Goal: Information Seeking & Learning: Learn about a topic

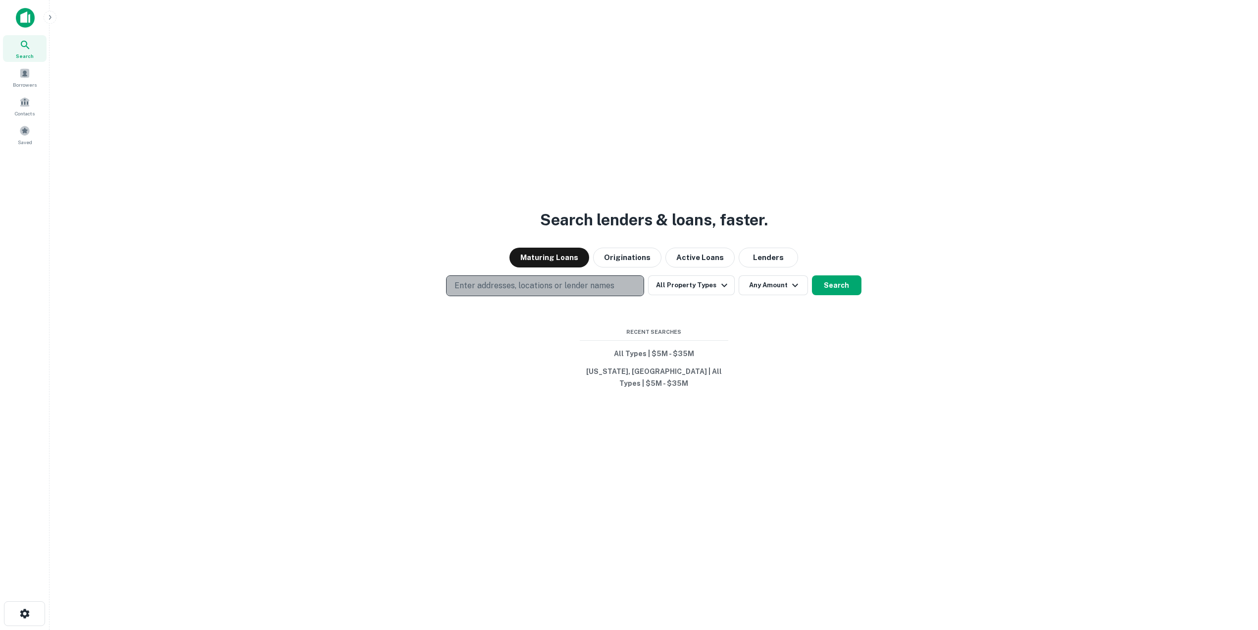
click at [558, 290] on p "Enter addresses, locations or lender names" at bounding box center [534, 286] width 160 height 12
click at [714, 295] on button "All Property Types" at bounding box center [691, 285] width 86 height 20
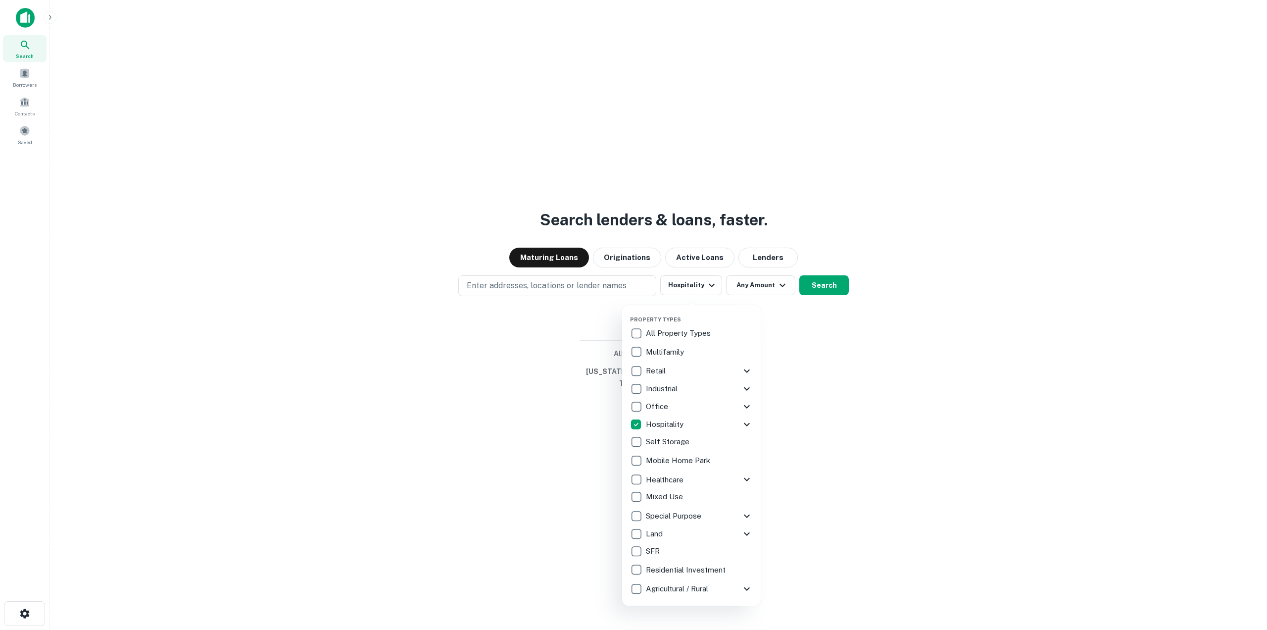
click at [793, 316] on div at bounding box center [633, 315] width 1267 height 630
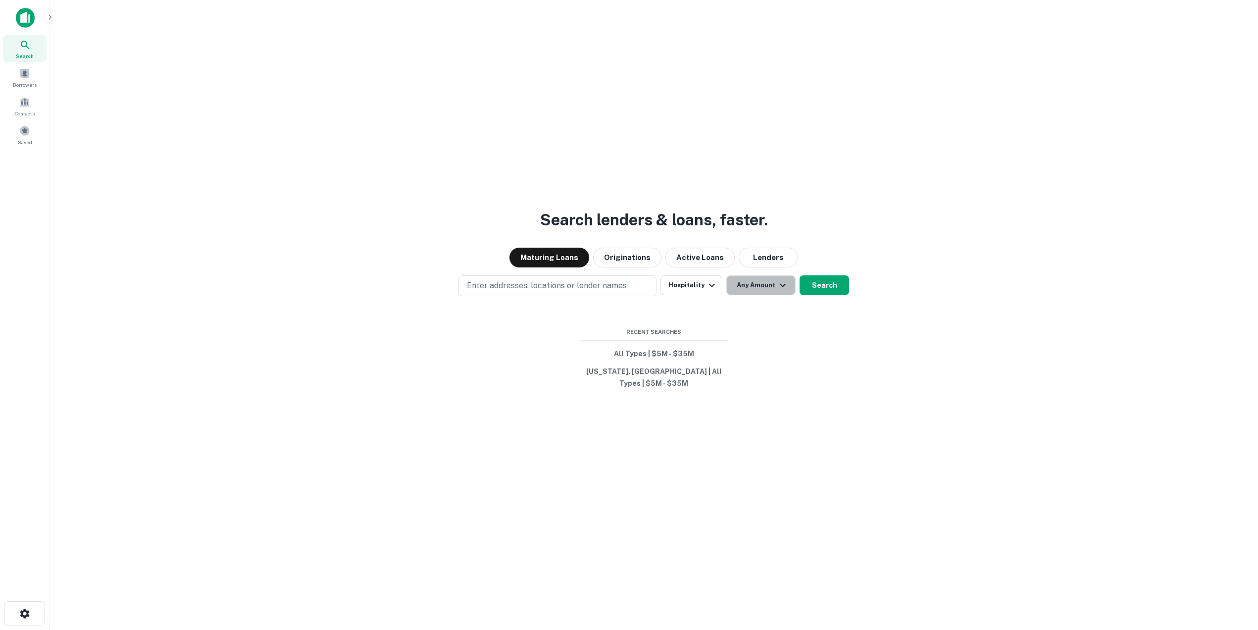
click at [768, 288] on button "Any Amount" at bounding box center [760, 285] width 69 height 20
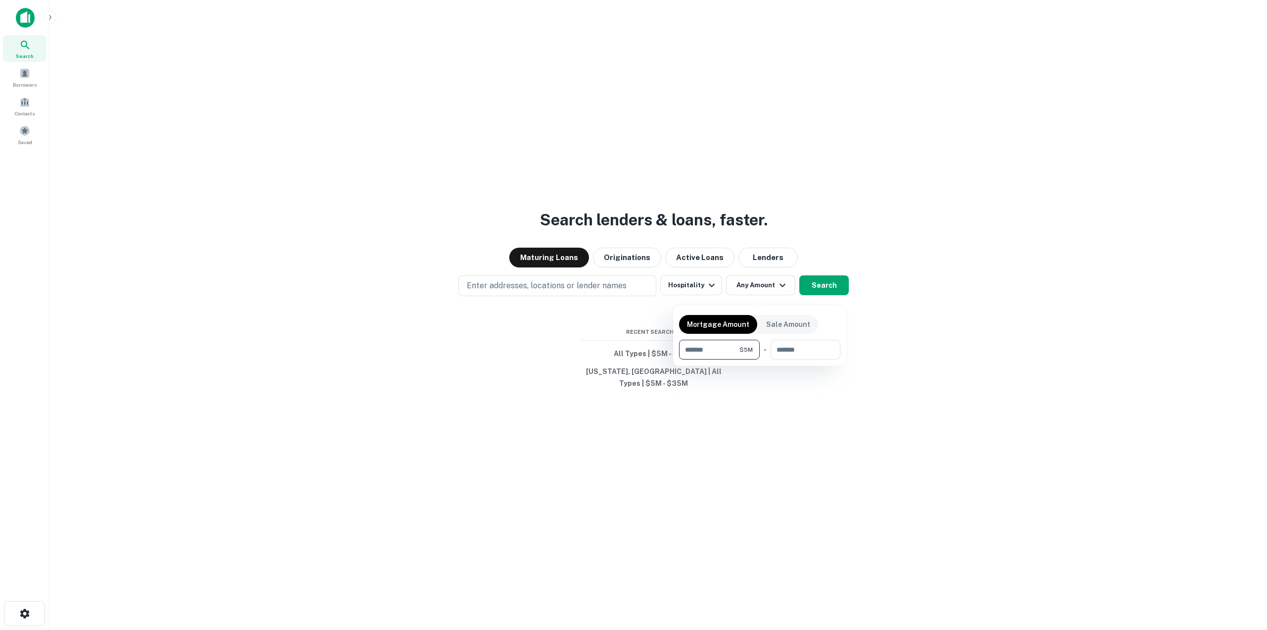
type input "*******"
click at [826, 293] on div at bounding box center [633, 315] width 1267 height 630
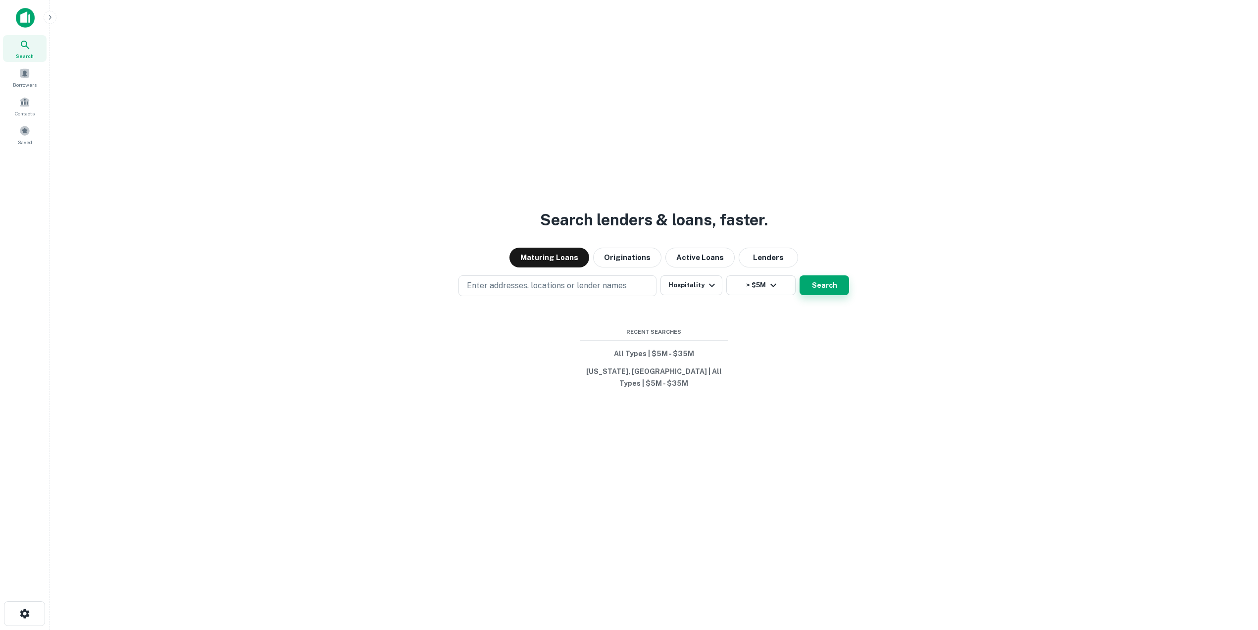
click at [825, 295] on button "Search" at bounding box center [824, 285] width 50 height 20
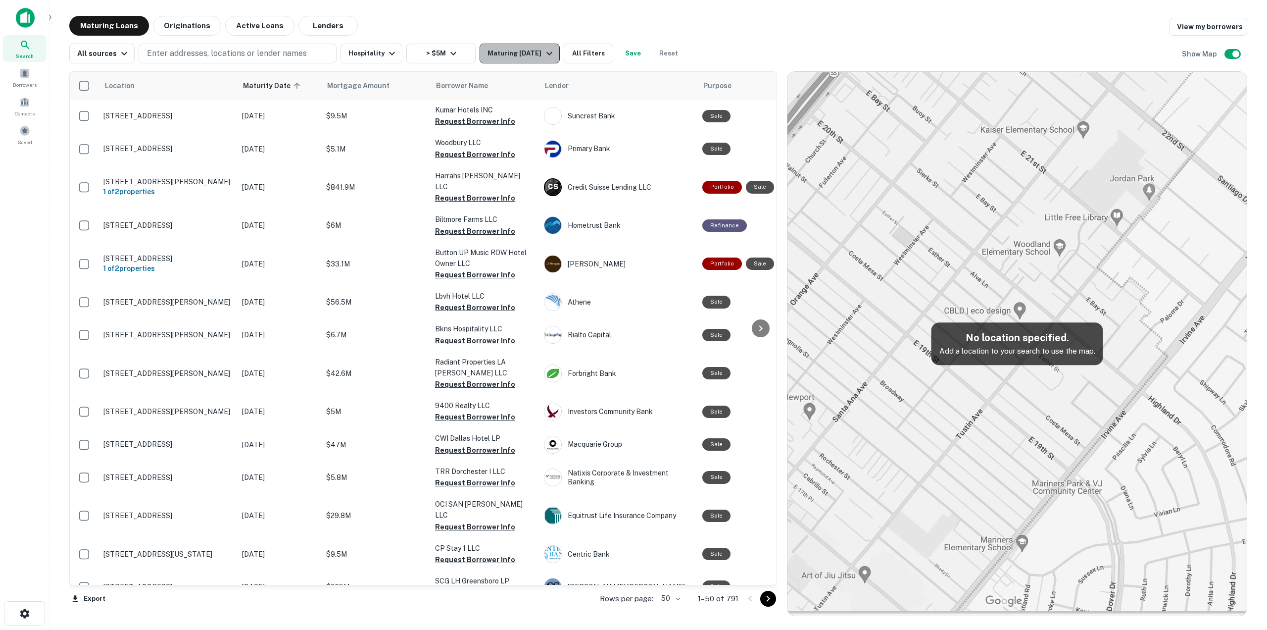
click at [516, 48] on div "Maturing [DATE]" at bounding box center [521, 54] width 67 height 12
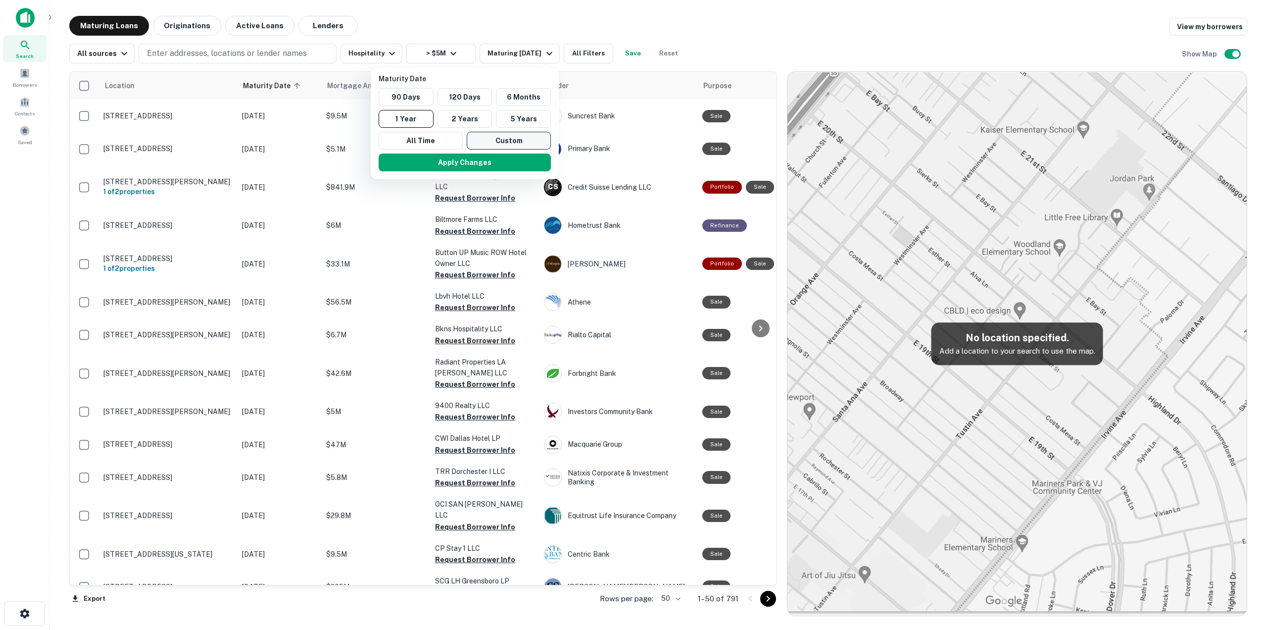
click at [498, 142] on button "Custom" at bounding box center [509, 141] width 84 height 18
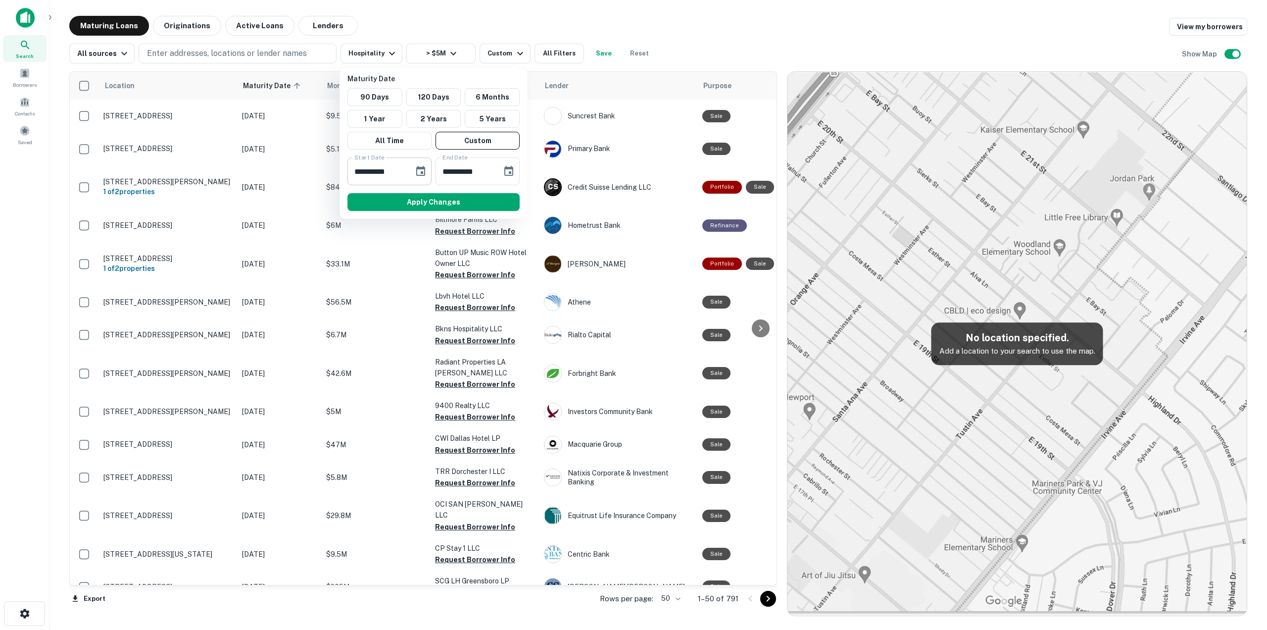
click at [417, 169] on icon "Choose date, selected date is Oct 12, 2025" at bounding box center [420, 171] width 9 height 10
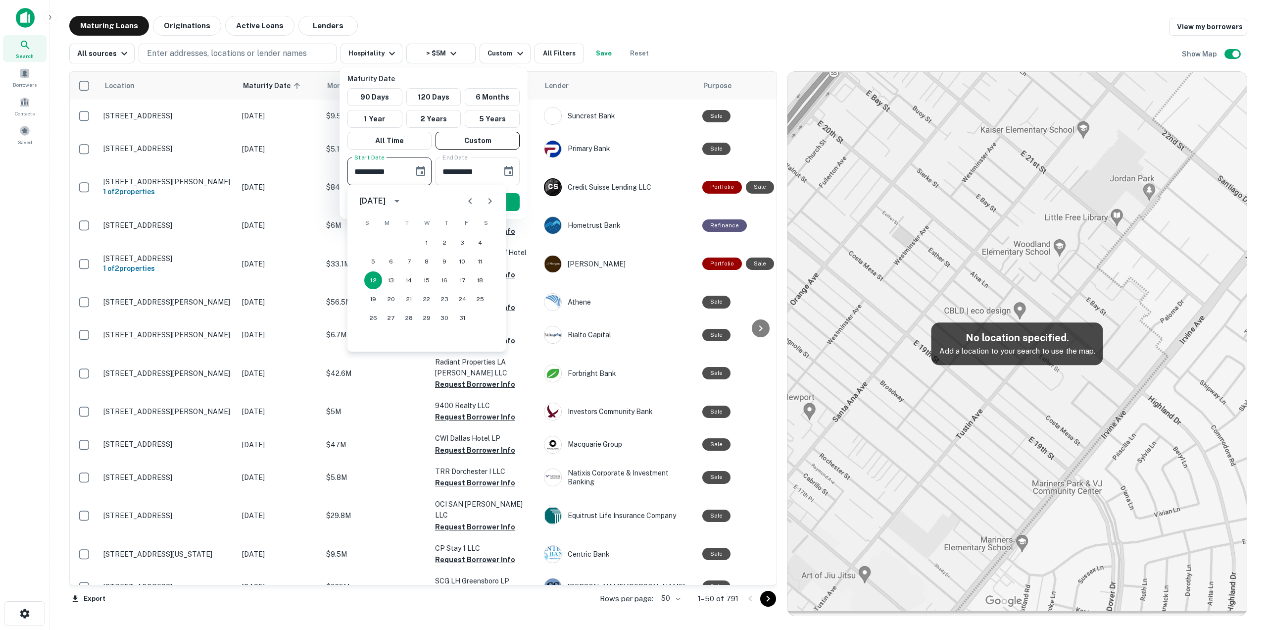
click at [489, 201] on icon "Next month" at bounding box center [490, 201] width 12 height 12
click at [387, 299] on button "22" at bounding box center [391, 299] width 18 height 18
type input "**********"
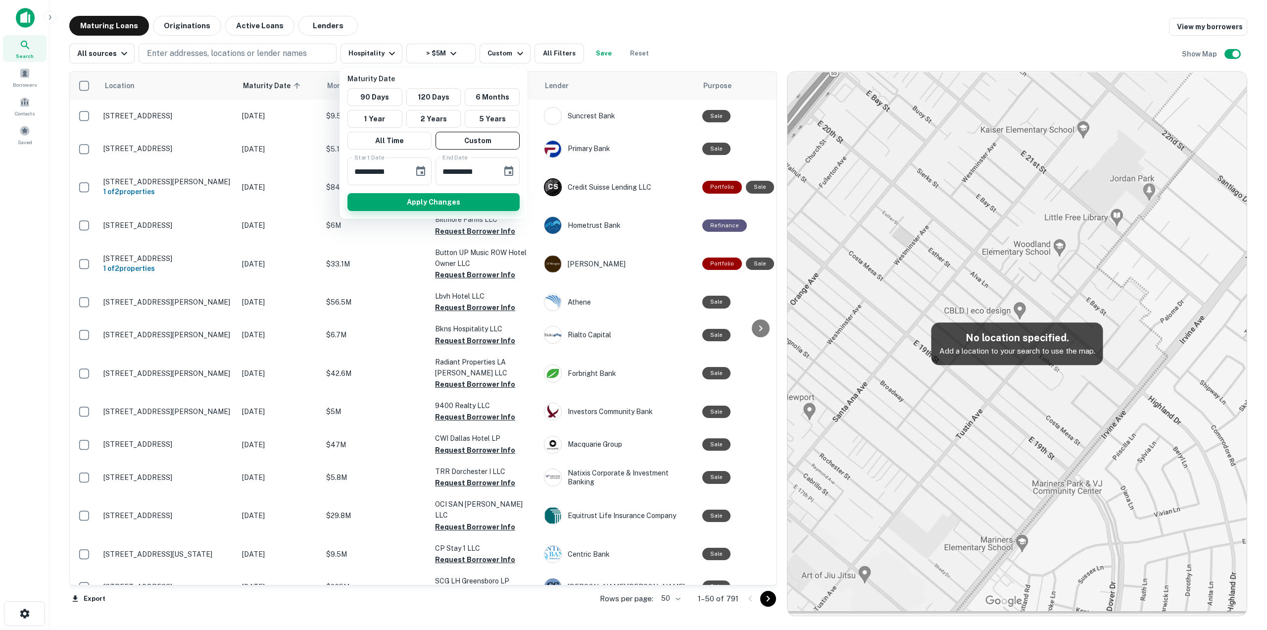
click at [489, 204] on button "Apply Changes" at bounding box center [433, 202] width 172 height 18
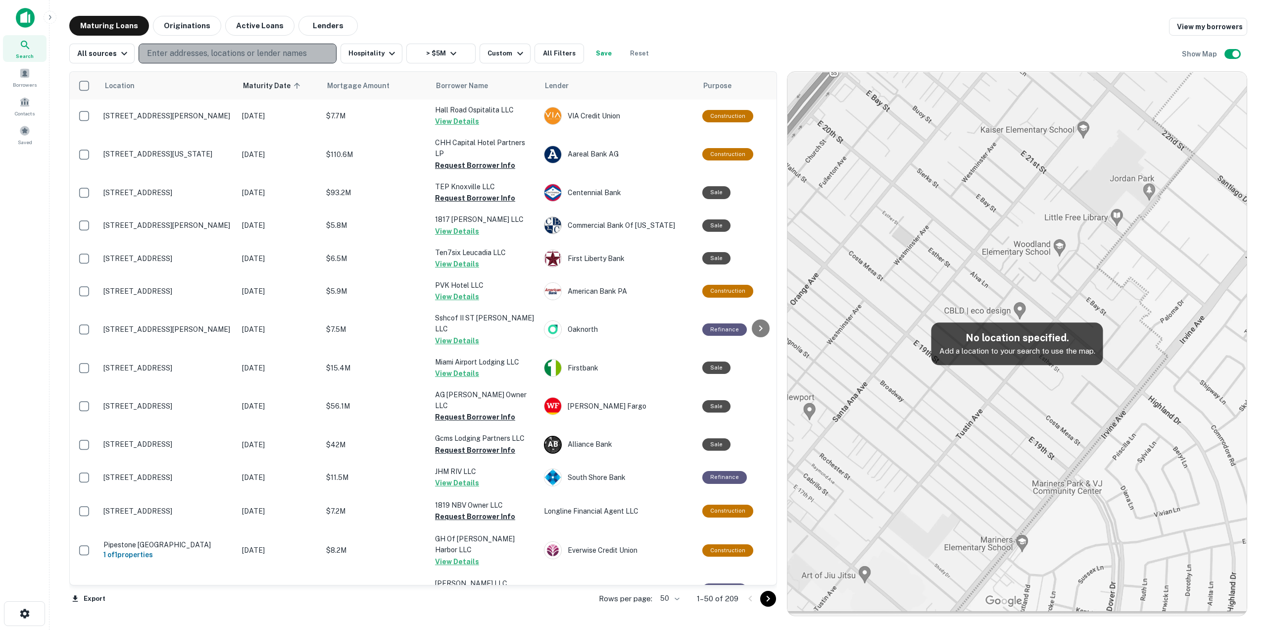
click at [227, 56] on p "Enter addresses, locations or lender names" at bounding box center [227, 54] width 160 height 12
type input "**********"
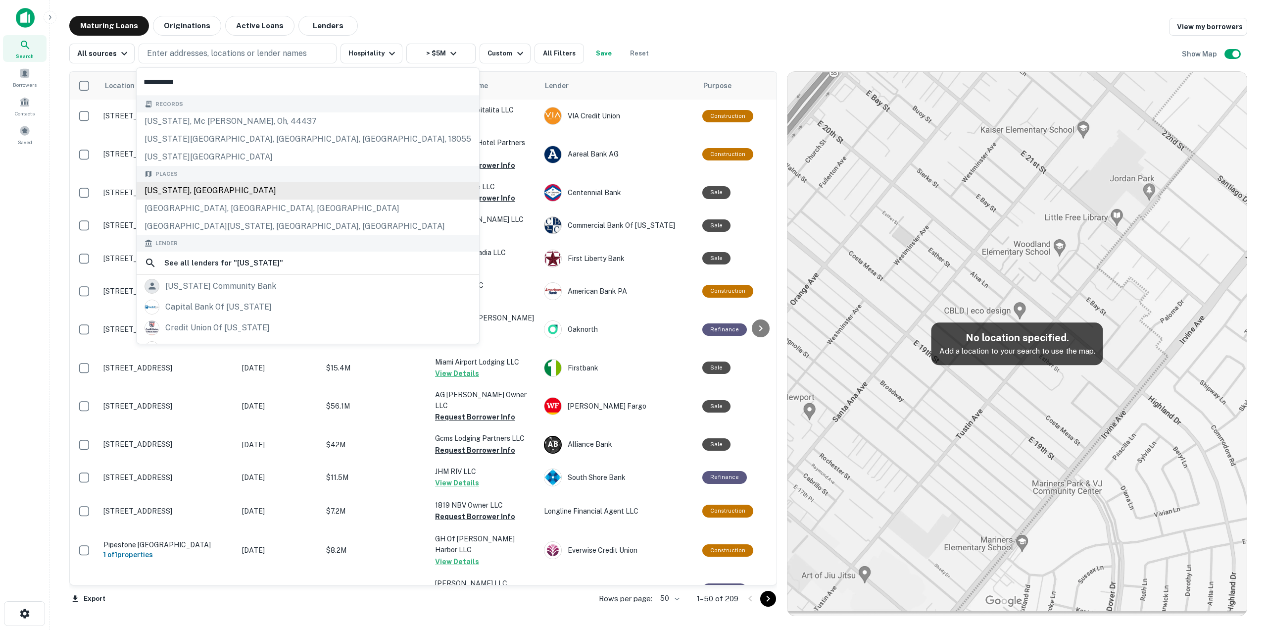
click at [224, 188] on div "[US_STATE], [GEOGRAPHIC_DATA]" at bounding box center [308, 191] width 343 height 18
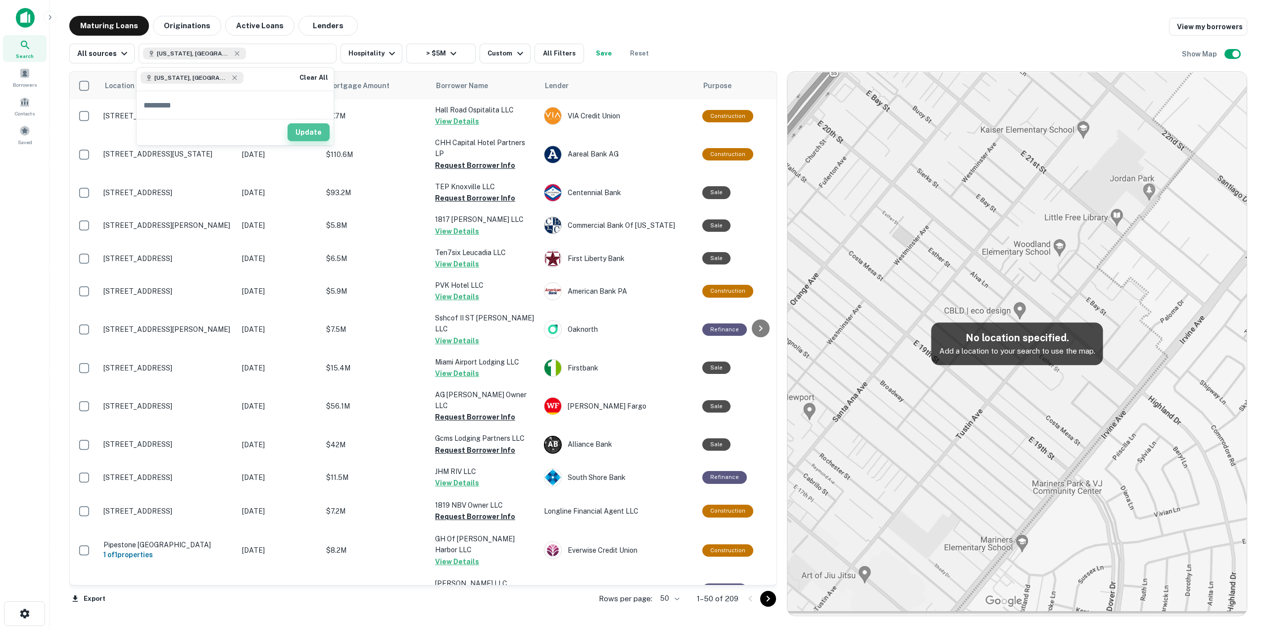
click at [321, 133] on button "Update" at bounding box center [309, 132] width 42 height 18
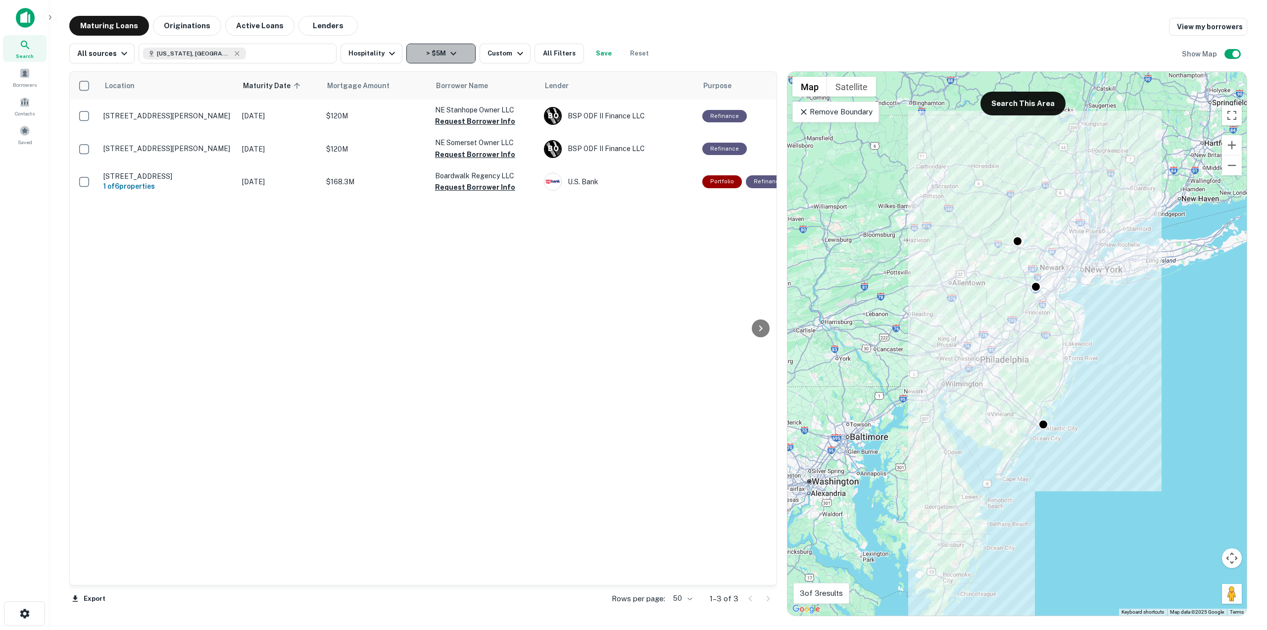
click at [430, 56] on button "> $5M" at bounding box center [440, 54] width 69 height 20
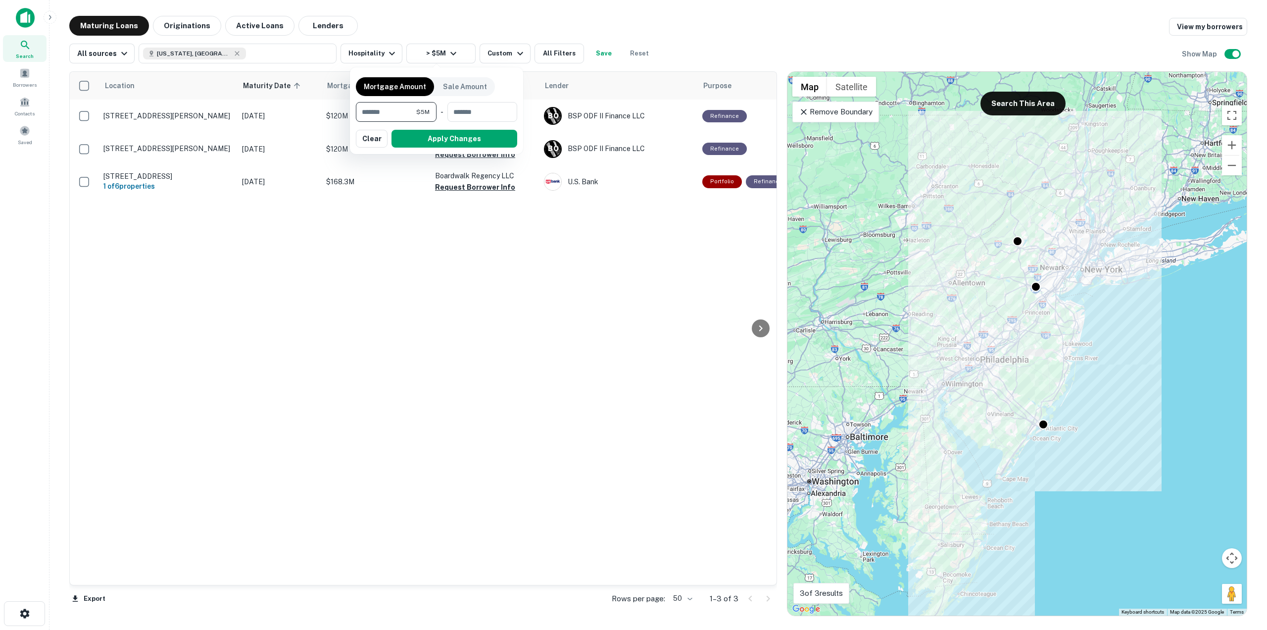
drag, startPoint x: 411, startPoint y: 110, endPoint x: 312, endPoint y: 85, distance: 101.6
click at [312, 85] on div "Mortgage Amount Sale Amount ******* $5M ​ - ​ Apply Changes Clear" at bounding box center [633, 315] width 1267 height 630
type input "*******"
click at [451, 136] on button "Apply Changes" at bounding box center [455, 139] width 126 height 18
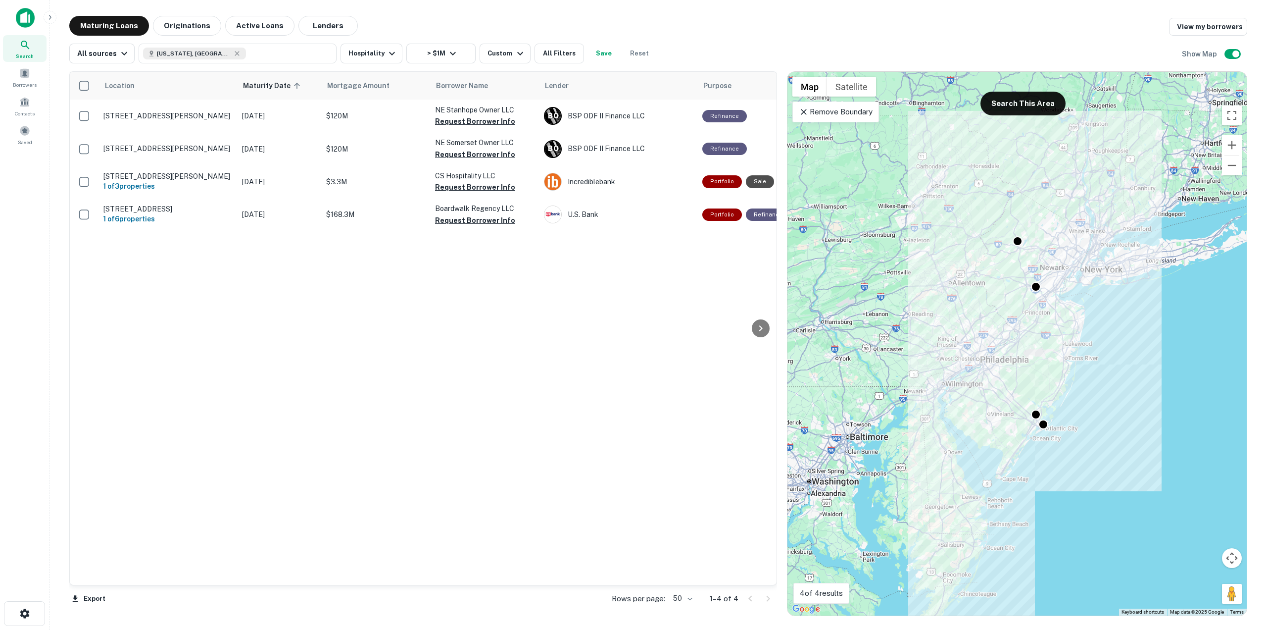
click at [447, 43] on div "All sources [US_STATE], [GEOGRAPHIC_DATA] Hospitality > $1M Custom All Filters …" at bounding box center [658, 50] width 1178 height 28
click at [499, 47] on button "Custom" at bounding box center [505, 54] width 50 height 20
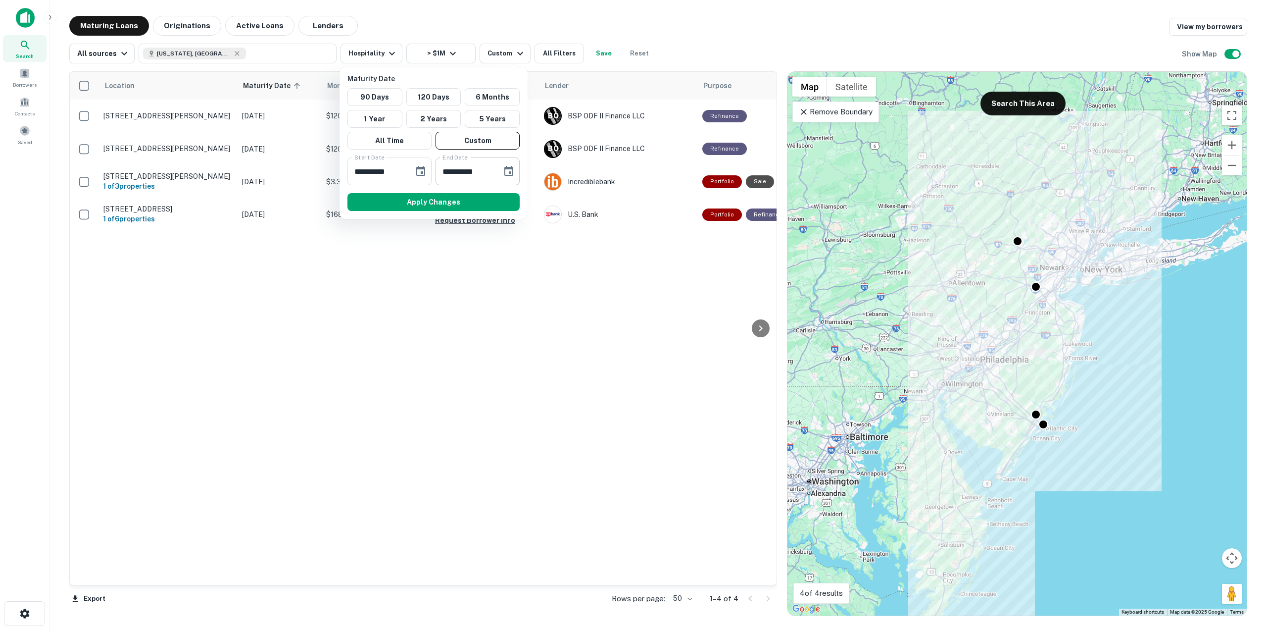
click at [506, 172] on icon "Choose date, selected date is Apr 10, 2026" at bounding box center [509, 171] width 12 height 12
click at [576, 199] on icon "Next month" at bounding box center [578, 201] width 12 height 12
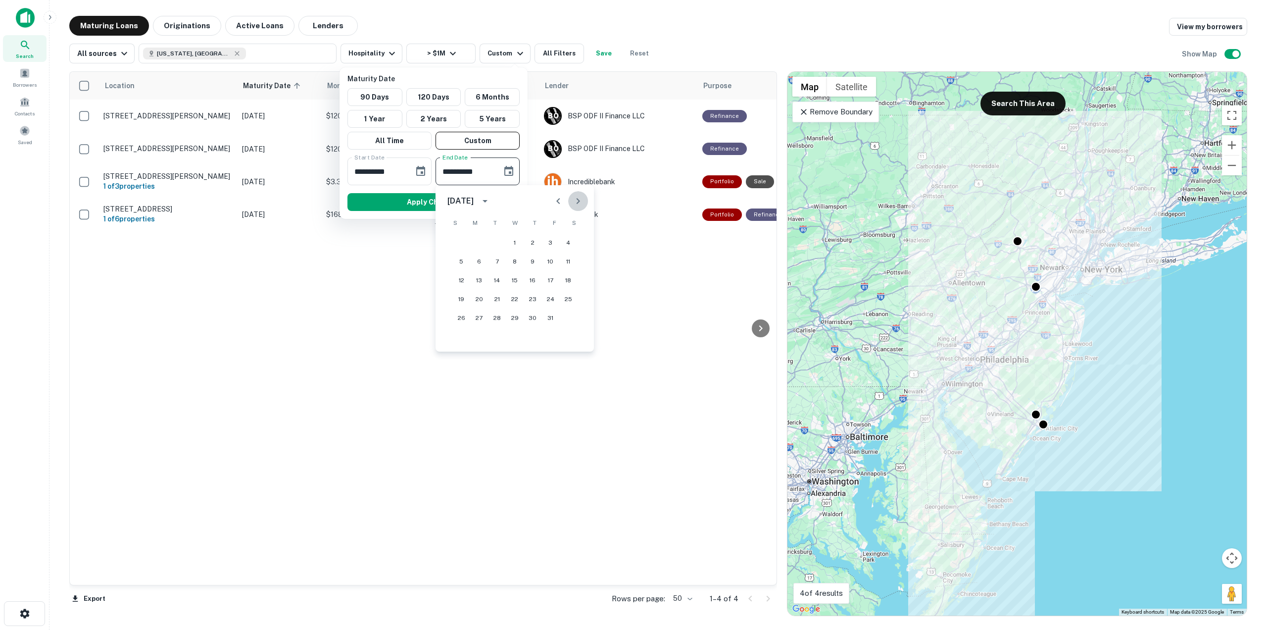
click at [576, 199] on icon "Next month" at bounding box center [578, 201] width 12 height 12
click at [533, 324] on button "31" at bounding box center [533, 318] width 18 height 18
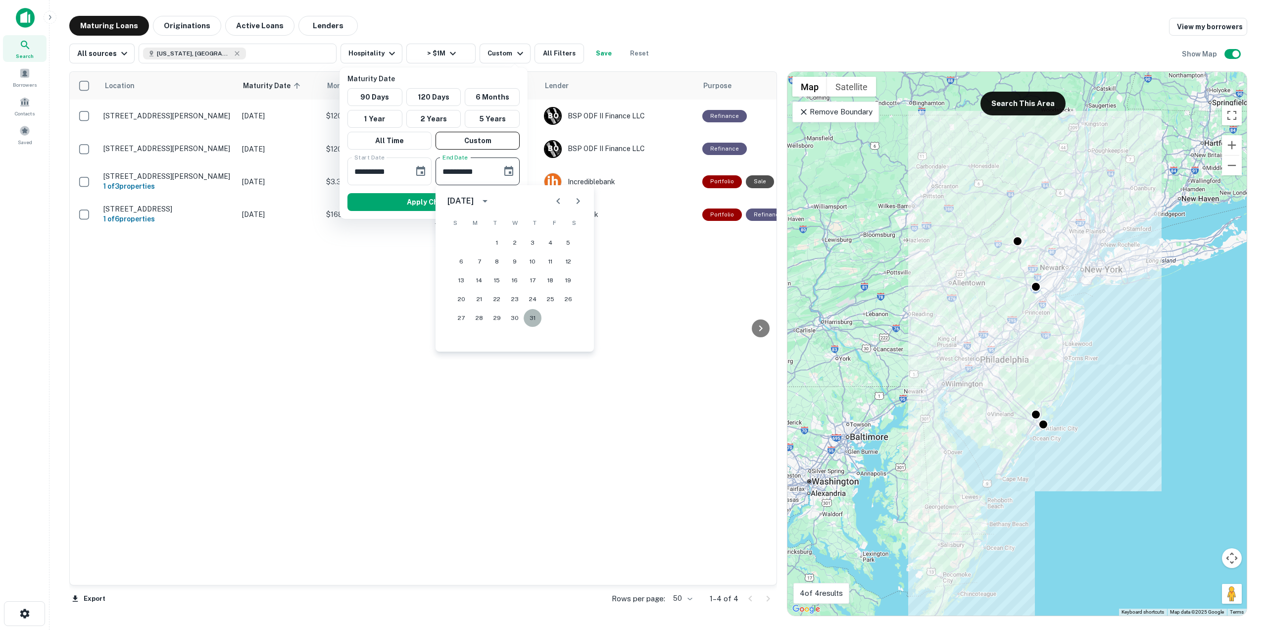
type input "**********"
click at [467, 204] on button "Apply Changes" at bounding box center [433, 202] width 172 height 18
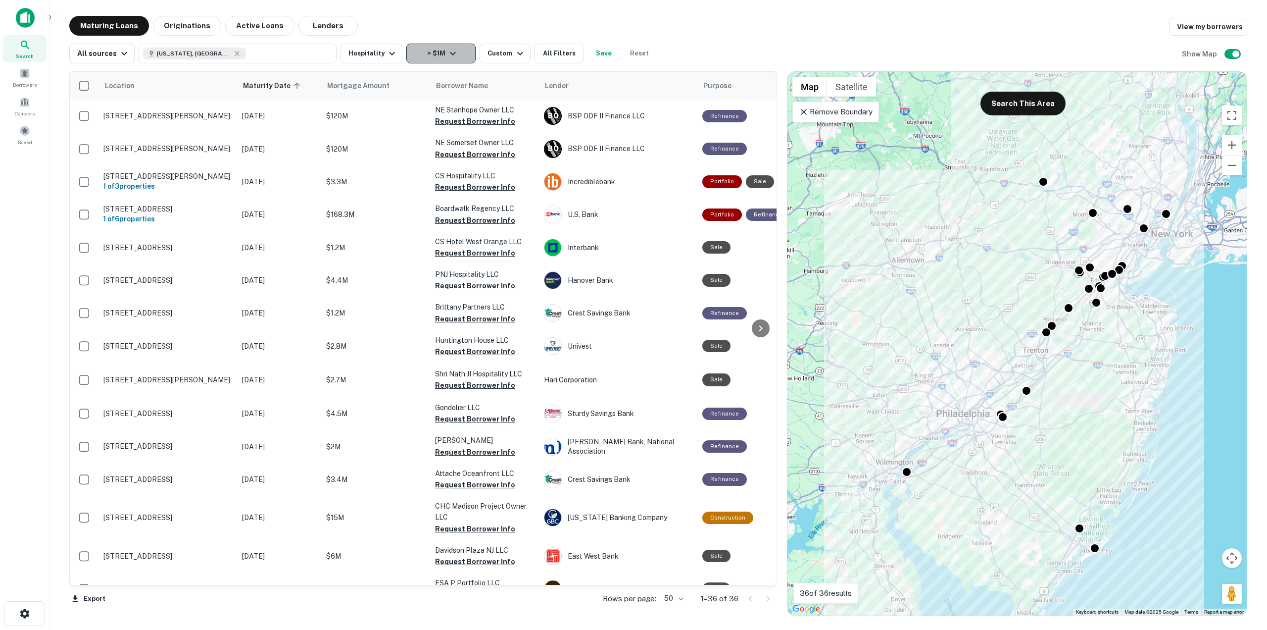
click at [447, 49] on icon "button" at bounding box center [453, 54] width 12 height 12
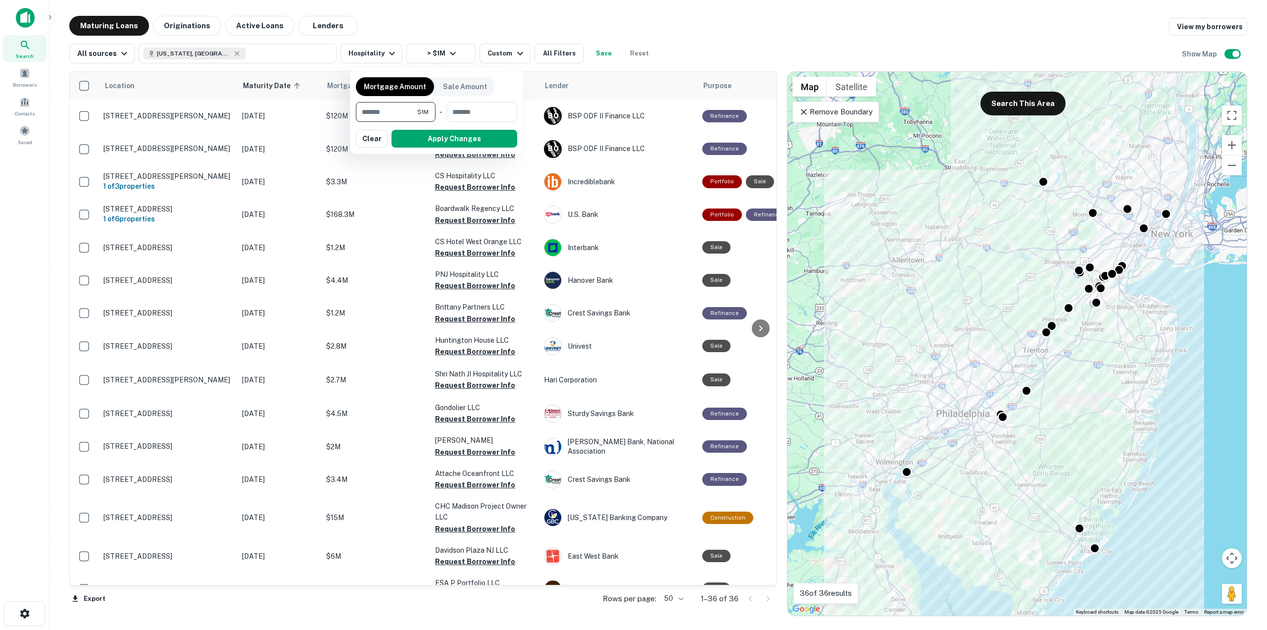
drag, startPoint x: 366, startPoint y: 112, endPoint x: 358, endPoint y: 112, distance: 7.9
click at [358, 112] on input "*******" at bounding box center [386, 112] width 61 height 20
type input "*******"
click at [462, 141] on button "Apply Changes" at bounding box center [455, 139] width 126 height 18
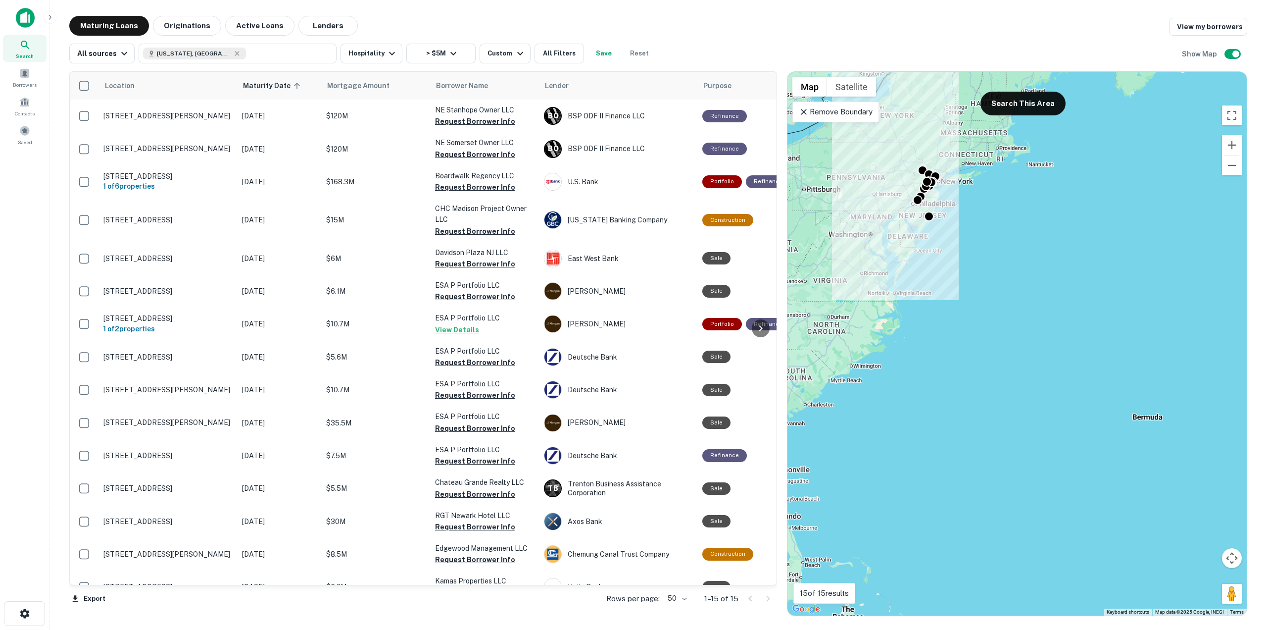
click at [830, 109] on p "Remove Boundary" at bounding box center [836, 112] width 74 height 12
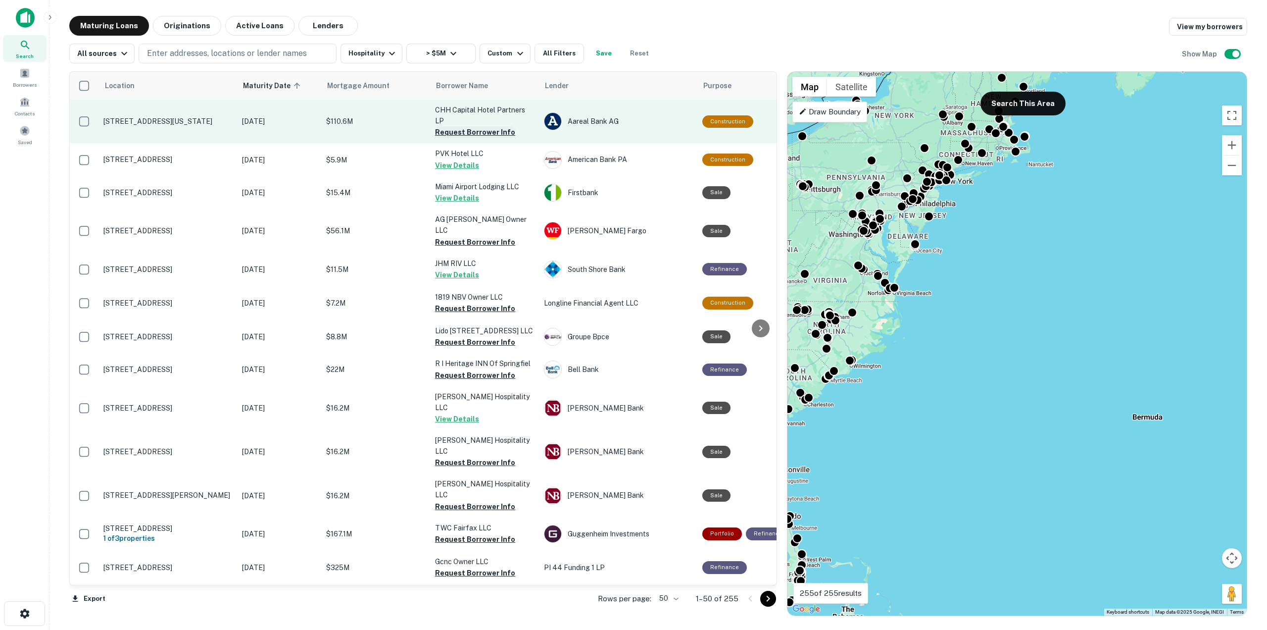
click at [462, 126] on button "Request Borrower Info" at bounding box center [475, 132] width 80 height 12
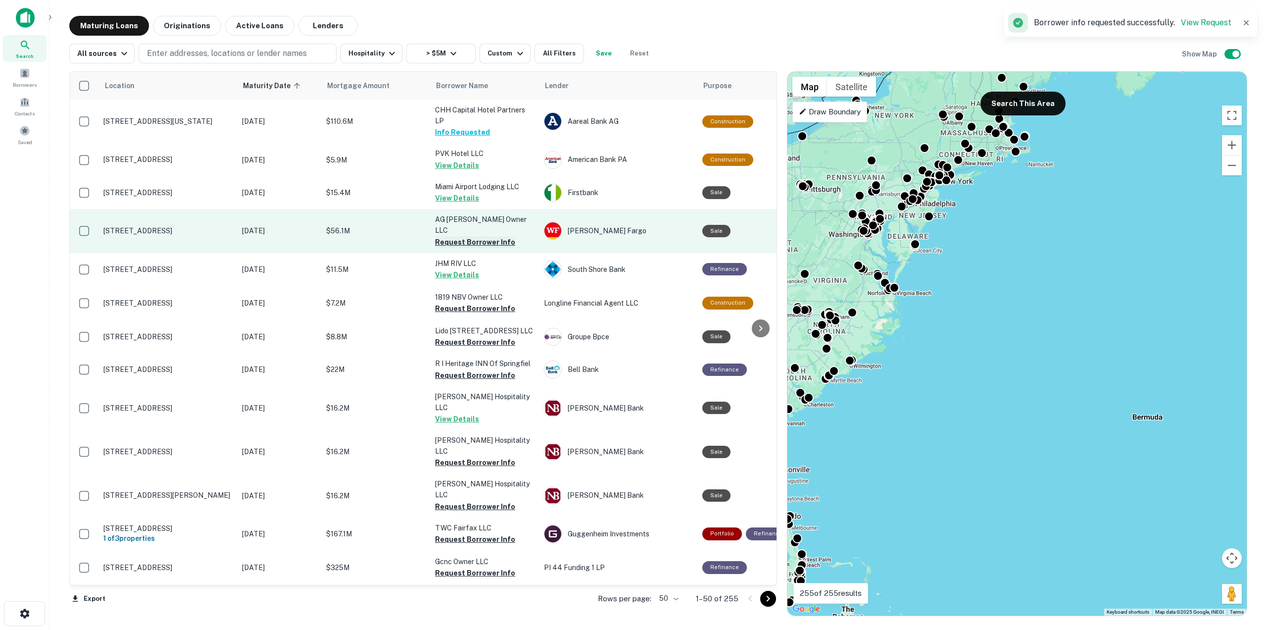
click at [484, 236] on button "Request Borrower Info" at bounding box center [475, 242] width 80 height 12
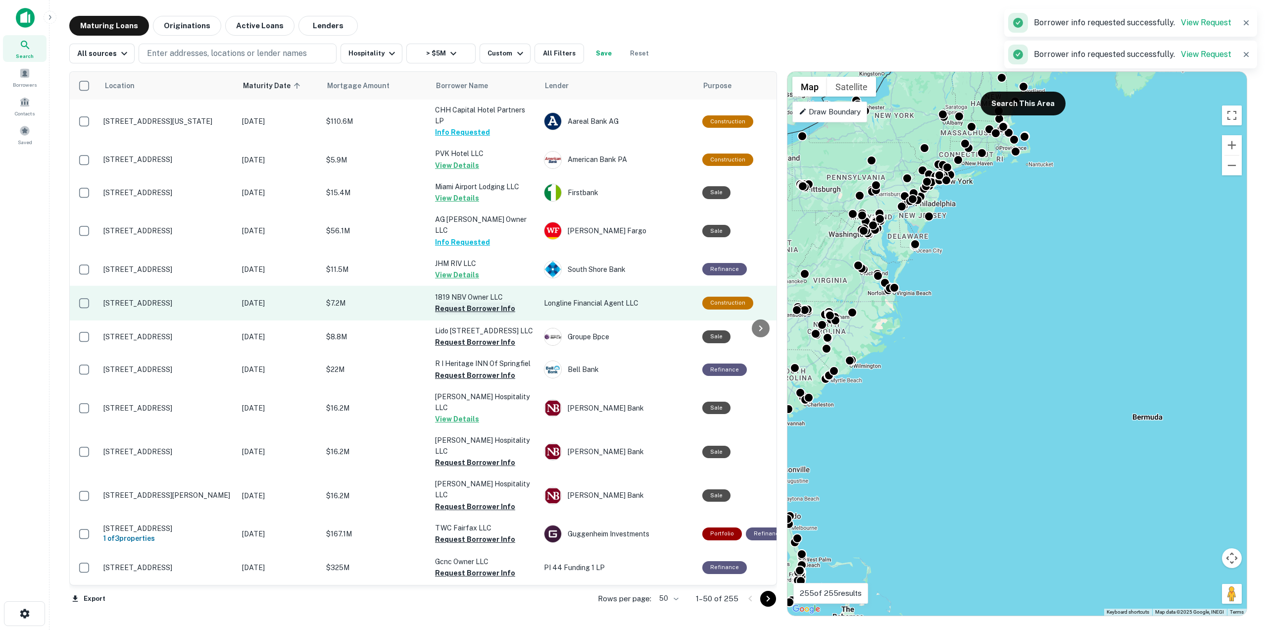
click at [470, 302] on button "Request Borrower Info" at bounding box center [475, 308] width 80 height 12
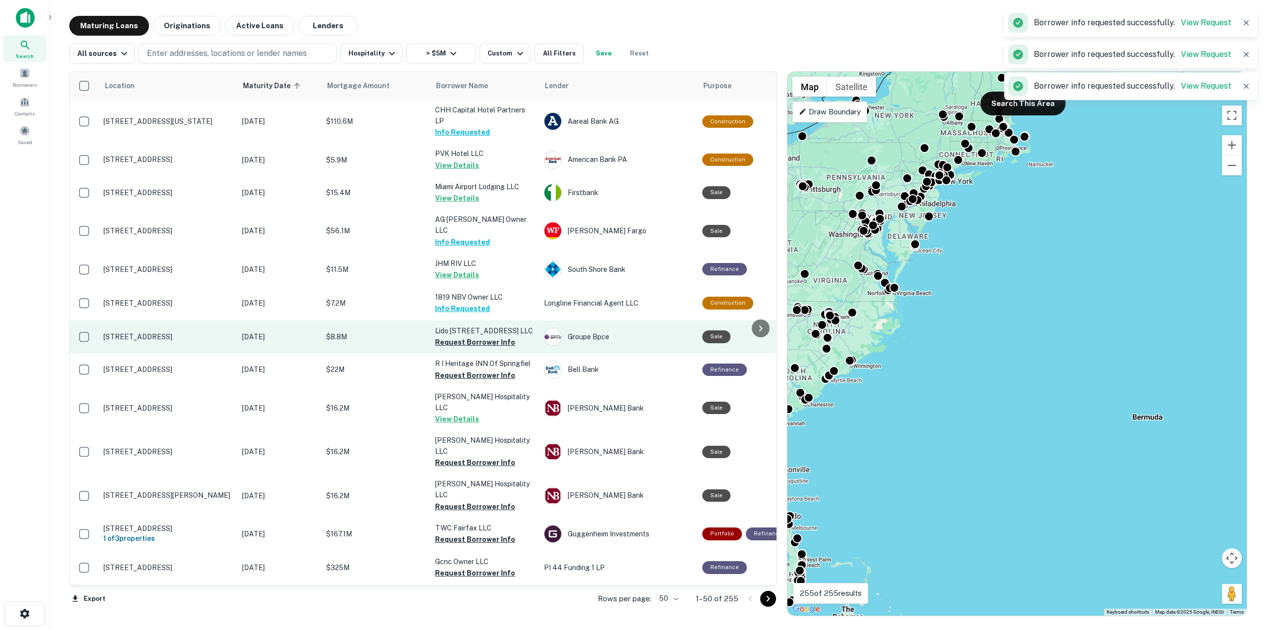
click at [473, 348] on td "Lido [STREET_ADDRESS] LLC Request Borrower Info" at bounding box center [484, 336] width 109 height 33
click at [475, 341] on button "Request Borrower Info" at bounding box center [475, 342] width 80 height 12
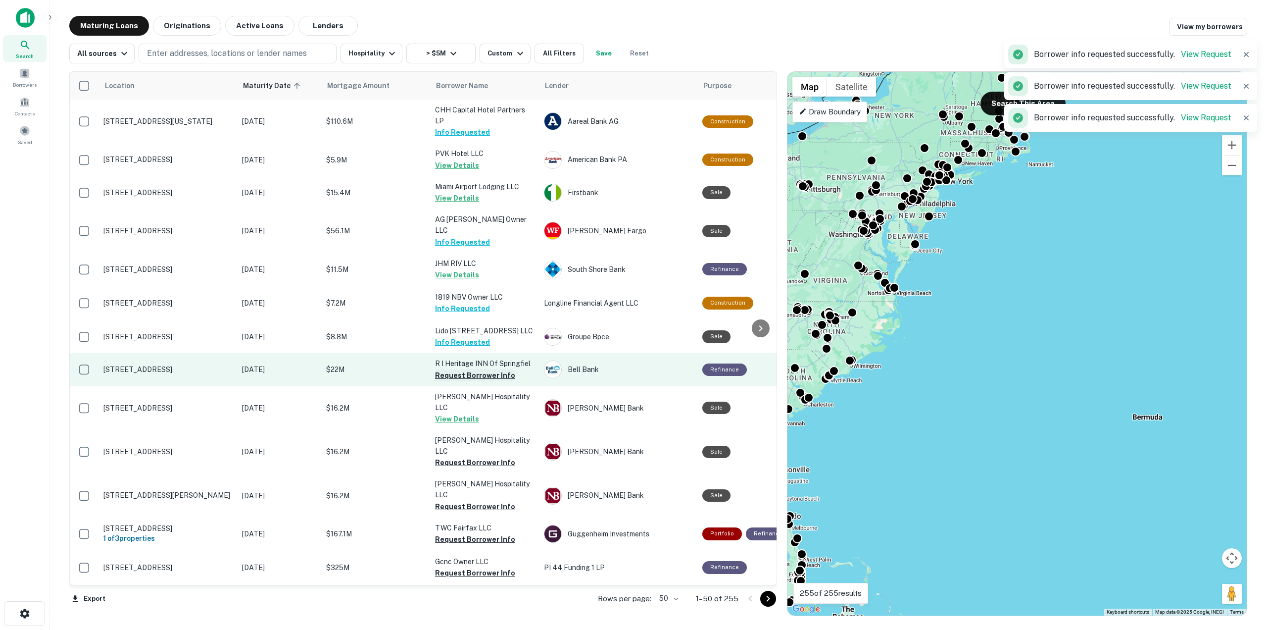
click at [473, 377] on button "Request Borrower Info" at bounding box center [475, 375] width 80 height 12
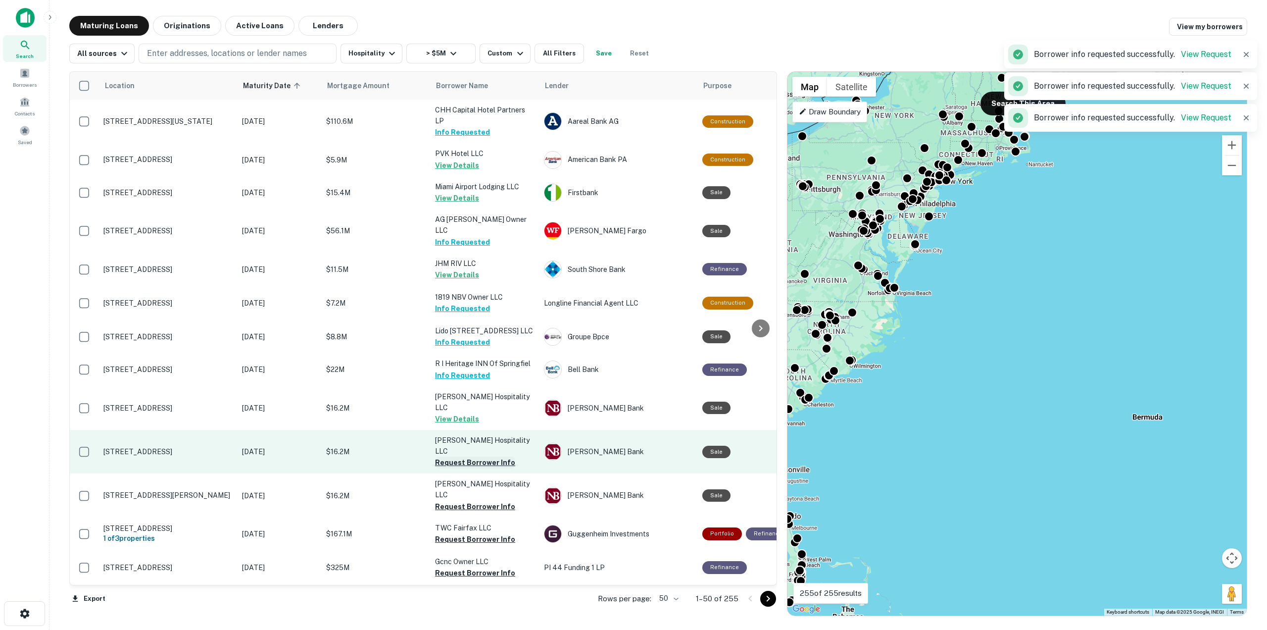
click at [477, 456] on button "Request Borrower Info" at bounding box center [475, 462] width 80 height 12
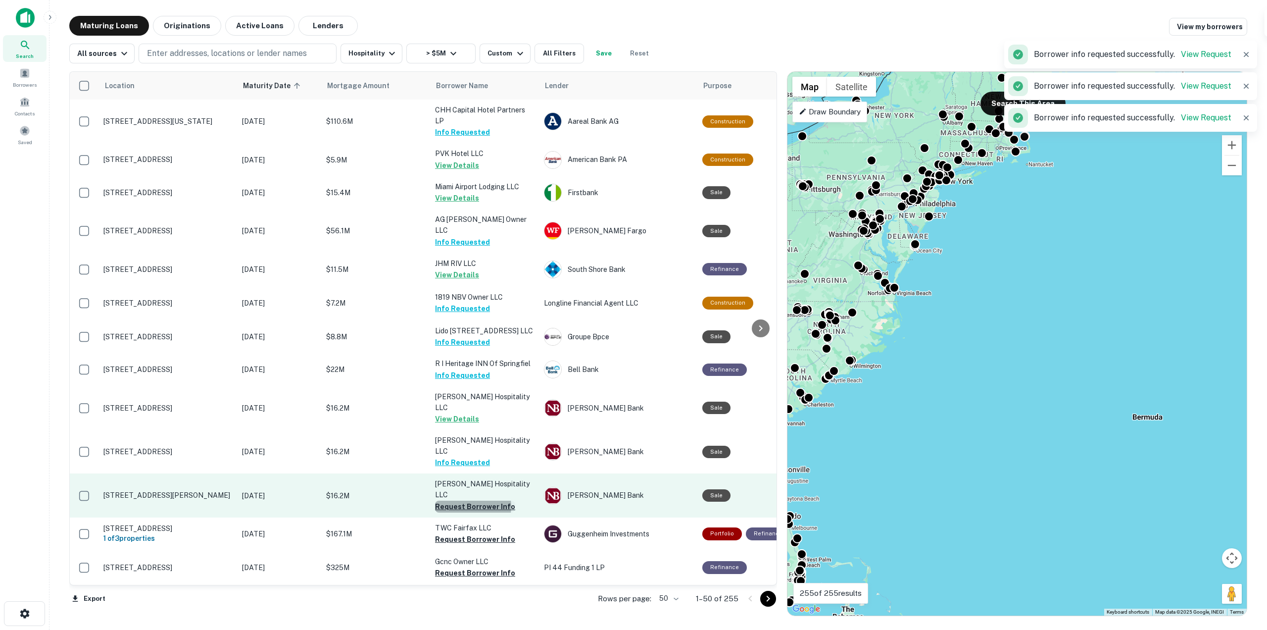
click at [473, 500] on button "Request Borrower Info" at bounding box center [475, 506] width 80 height 12
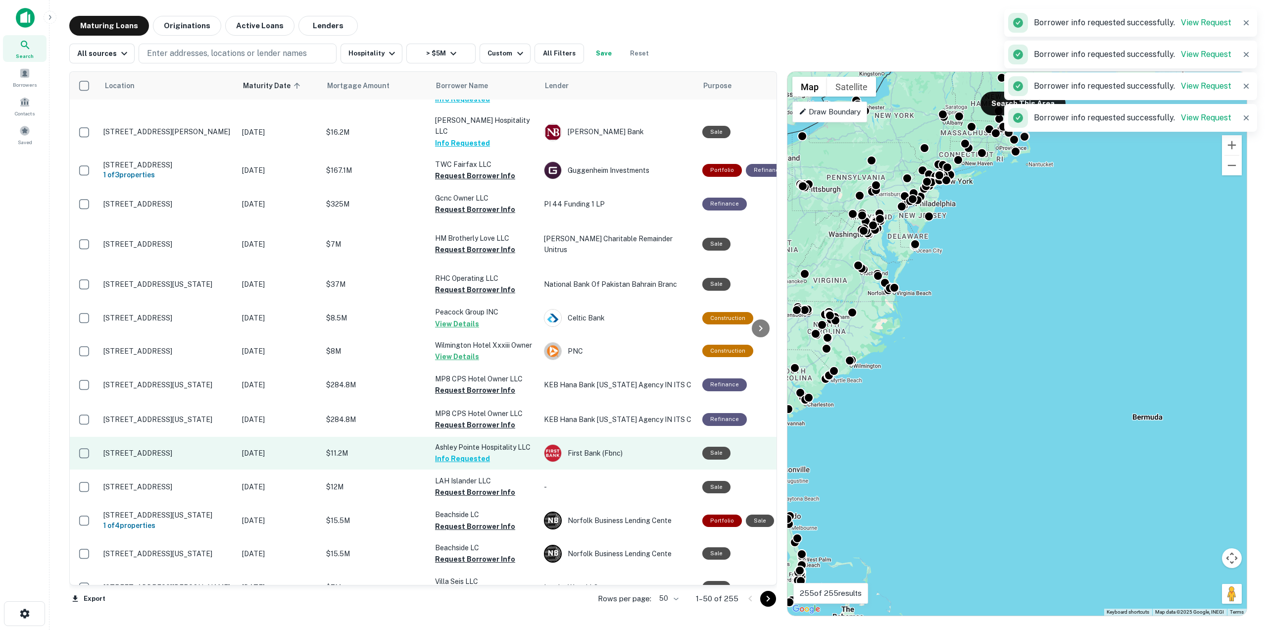
scroll to position [371, 0]
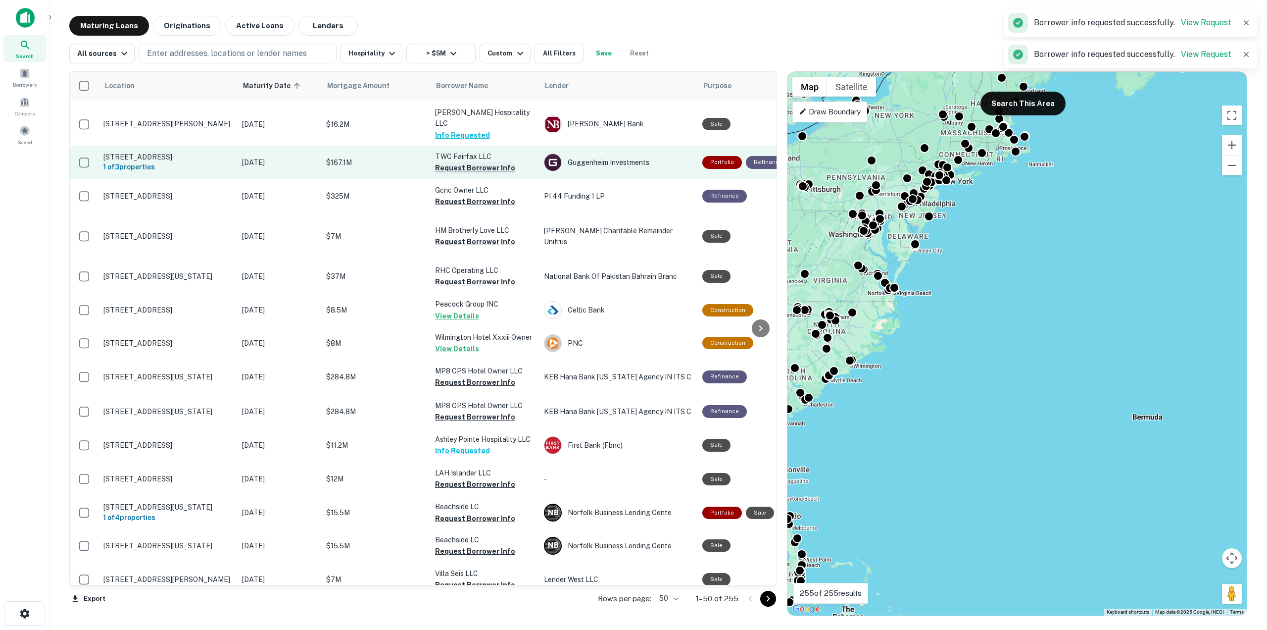
click at [476, 162] on button "Request Borrower Info" at bounding box center [475, 168] width 80 height 12
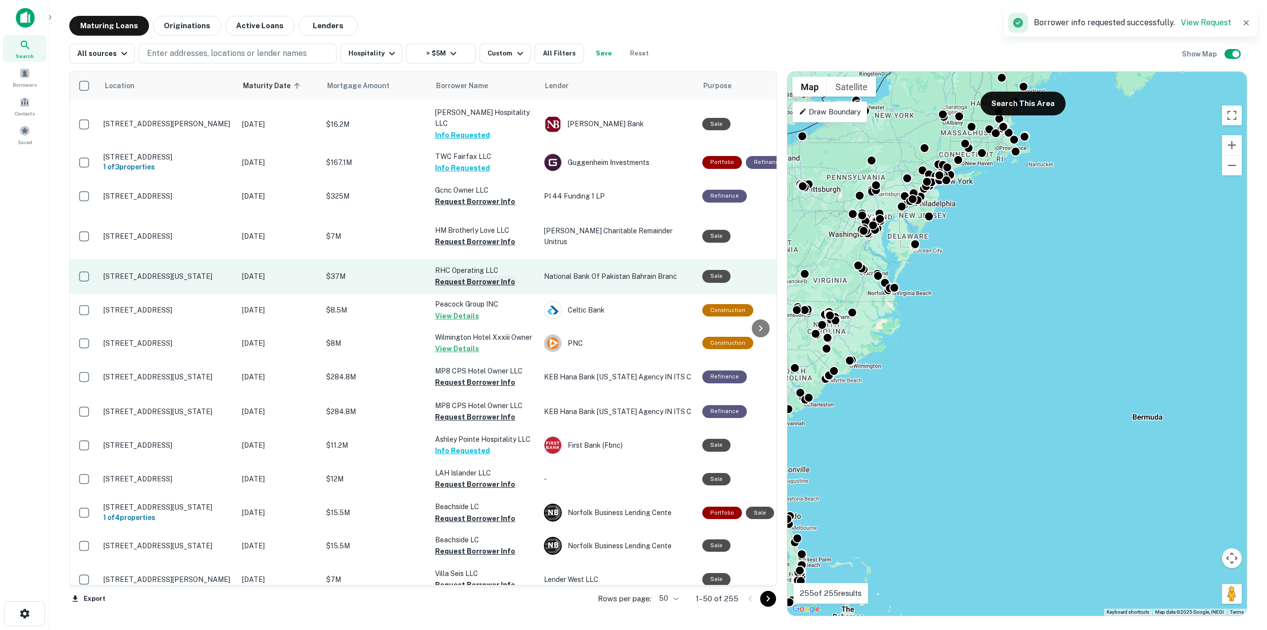
click at [483, 276] on button "Request Borrower Info" at bounding box center [475, 282] width 80 height 12
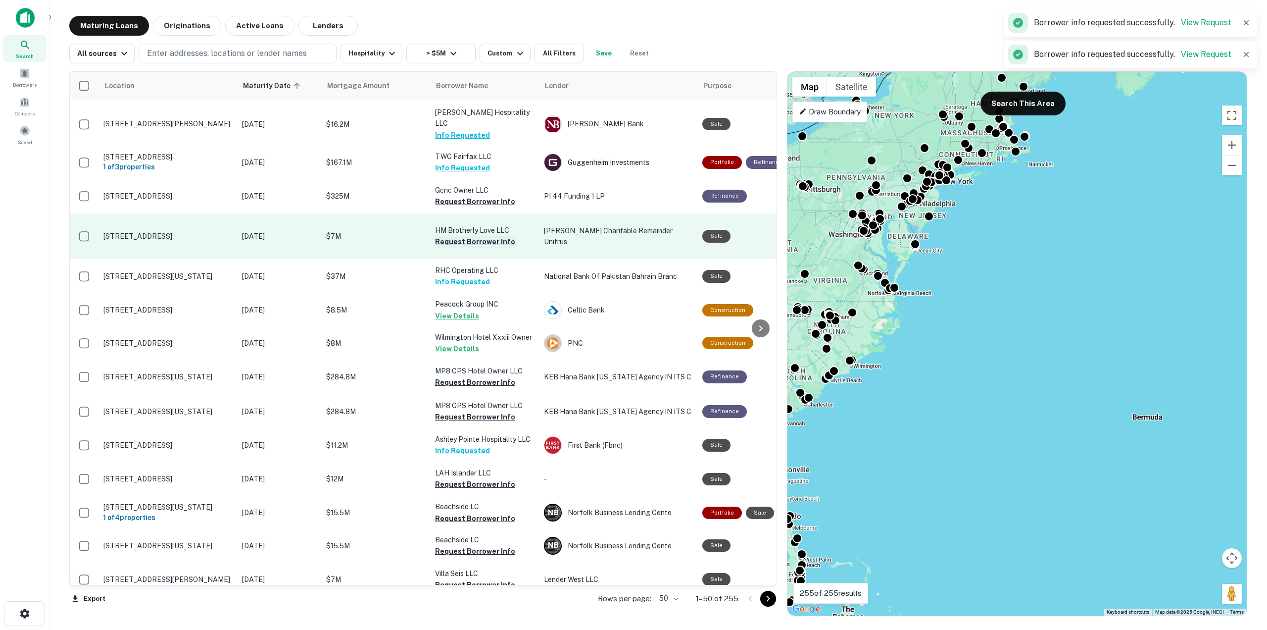
click at [479, 236] on button "Request Borrower Info" at bounding box center [475, 242] width 80 height 12
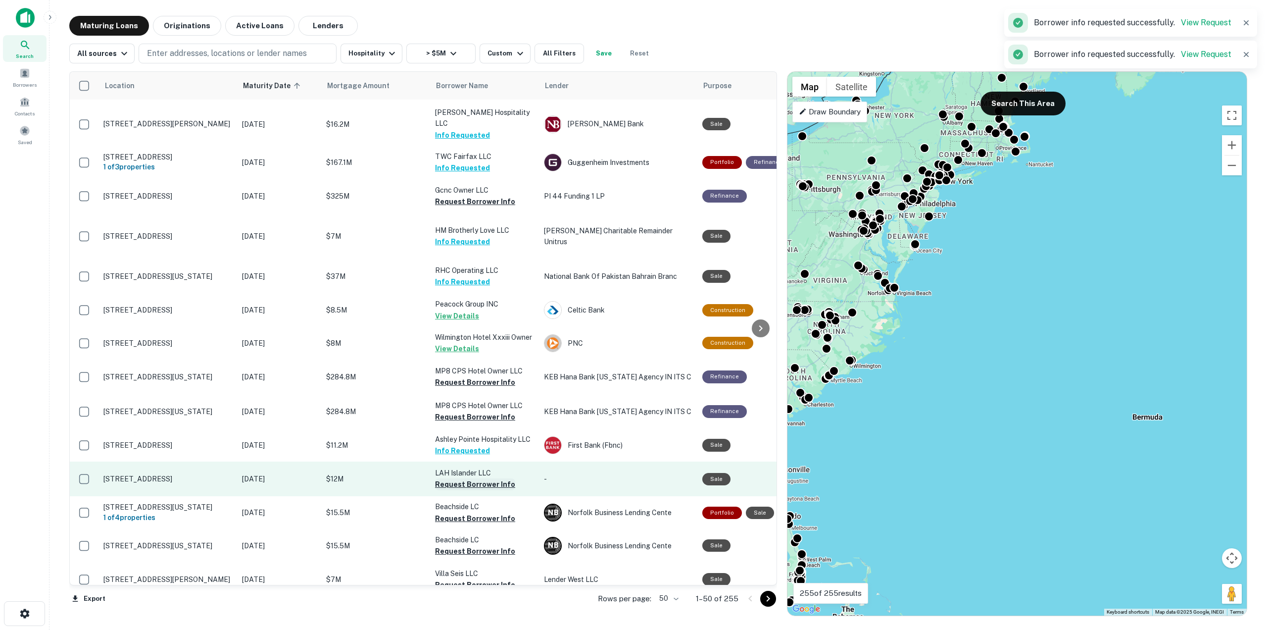
click at [473, 478] on button "Request Borrower Info" at bounding box center [475, 484] width 80 height 12
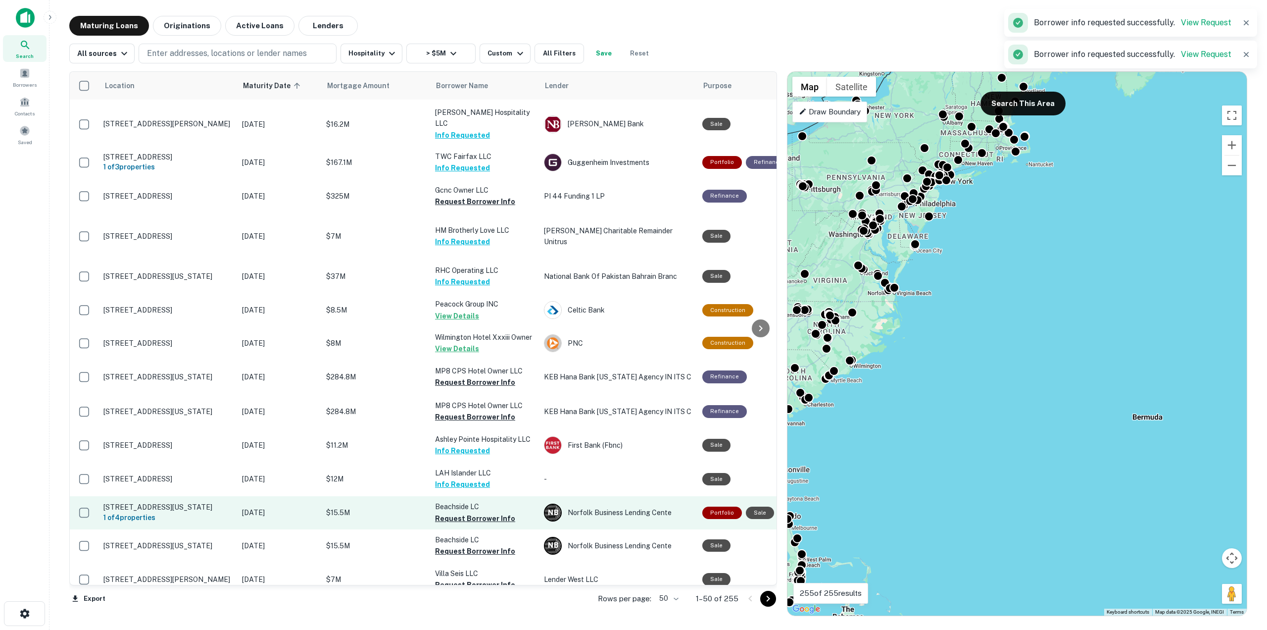
click at [471, 496] on td "Beachside LC Request Borrower Info" at bounding box center [484, 512] width 109 height 33
click at [473, 512] on button "Request Borrower Info" at bounding box center [475, 518] width 80 height 12
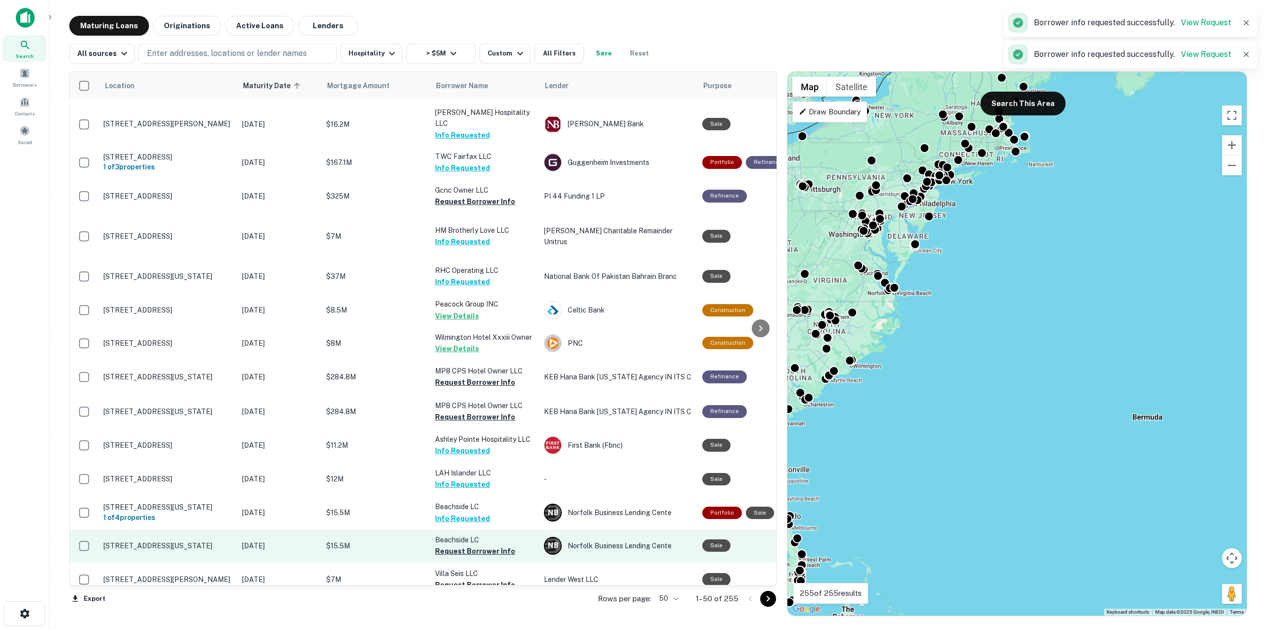
scroll to position [495, 0]
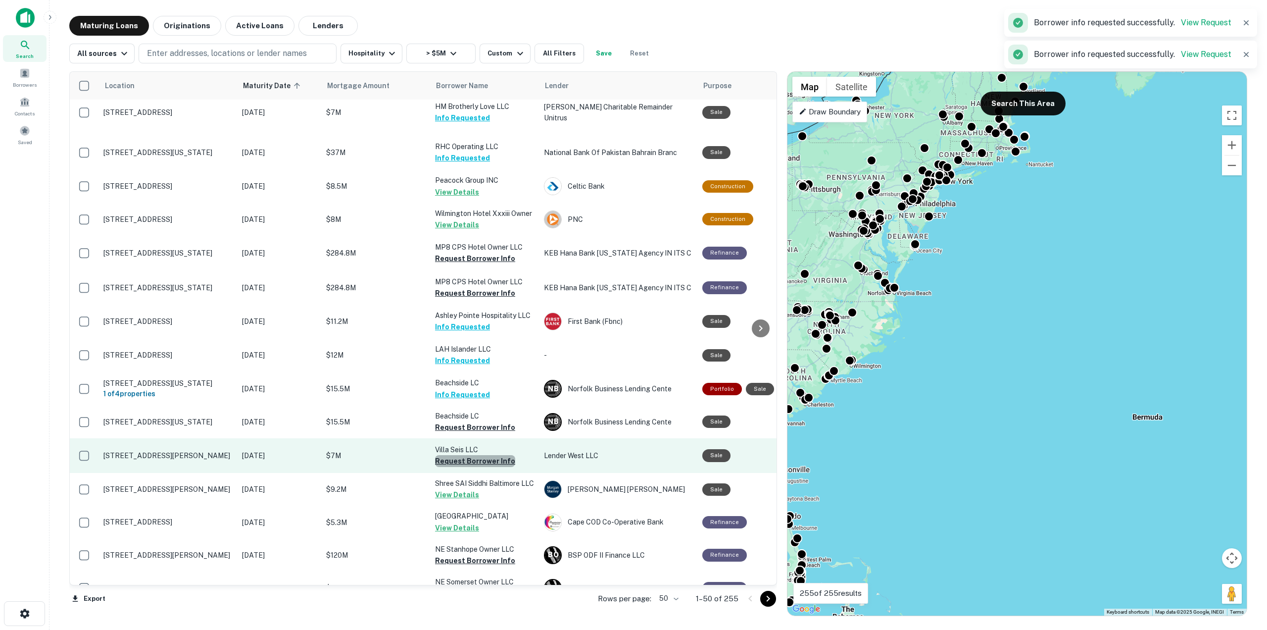
click at [477, 455] on button "Request Borrower Info" at bounding box center [475, 461] width 80 height 12
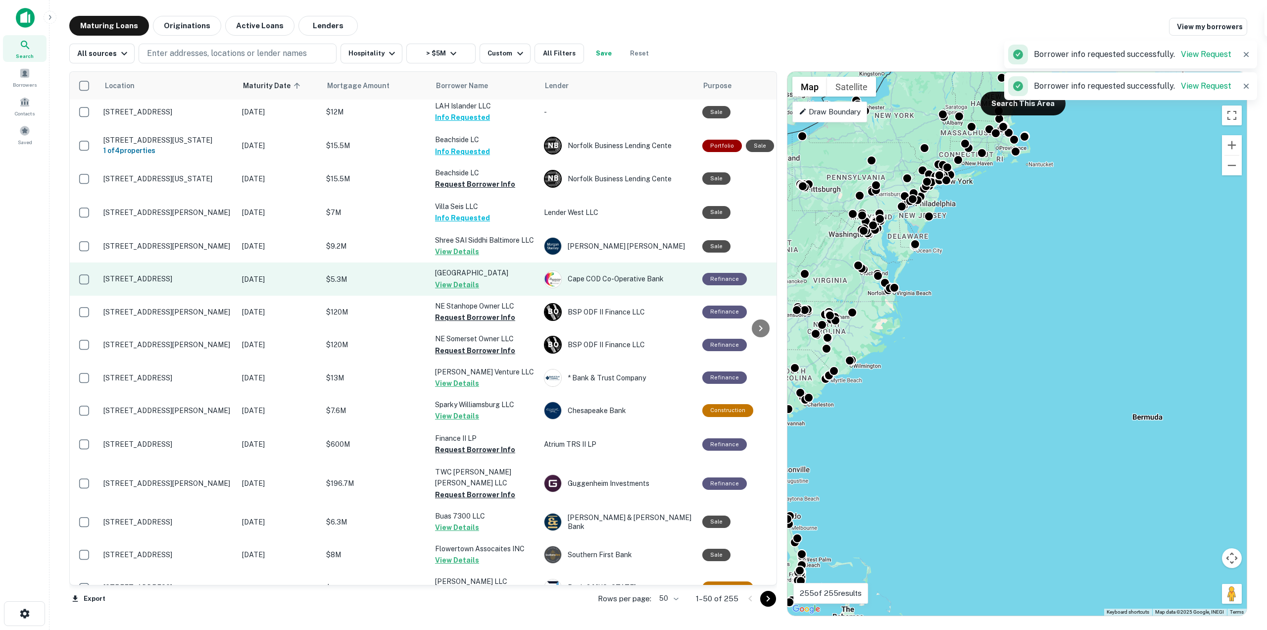
scroll to position [743, 0]
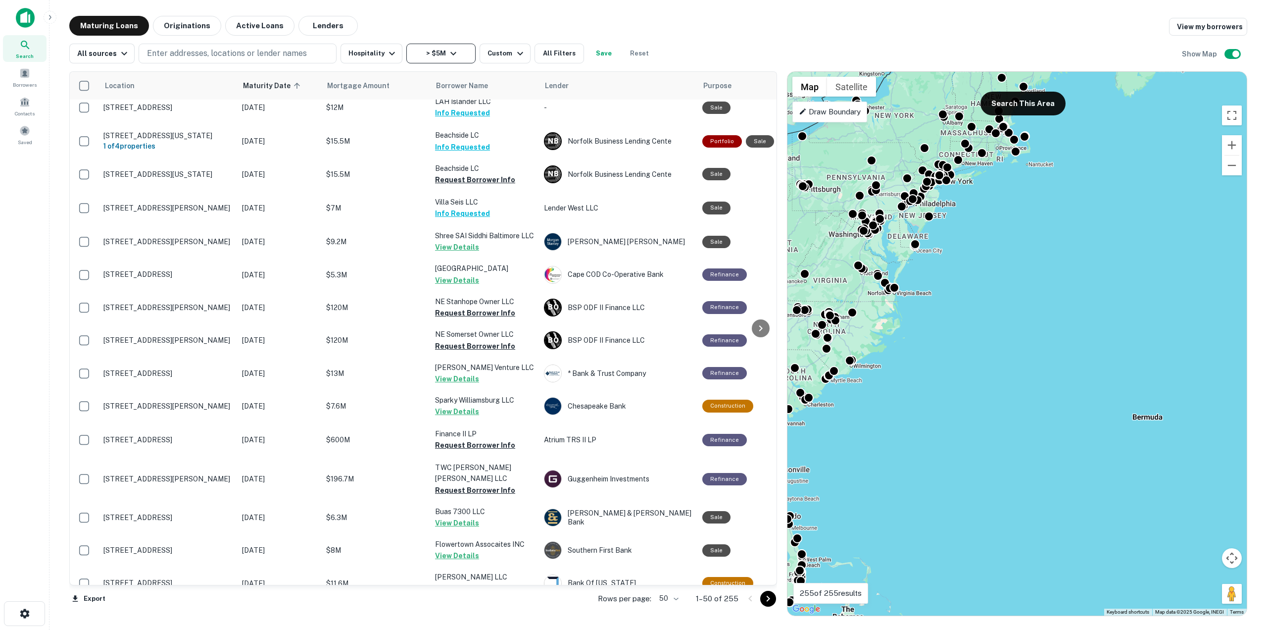
click at [418, 56] on button "> $5M" at bounding box center [440, 54] width 69 height 20
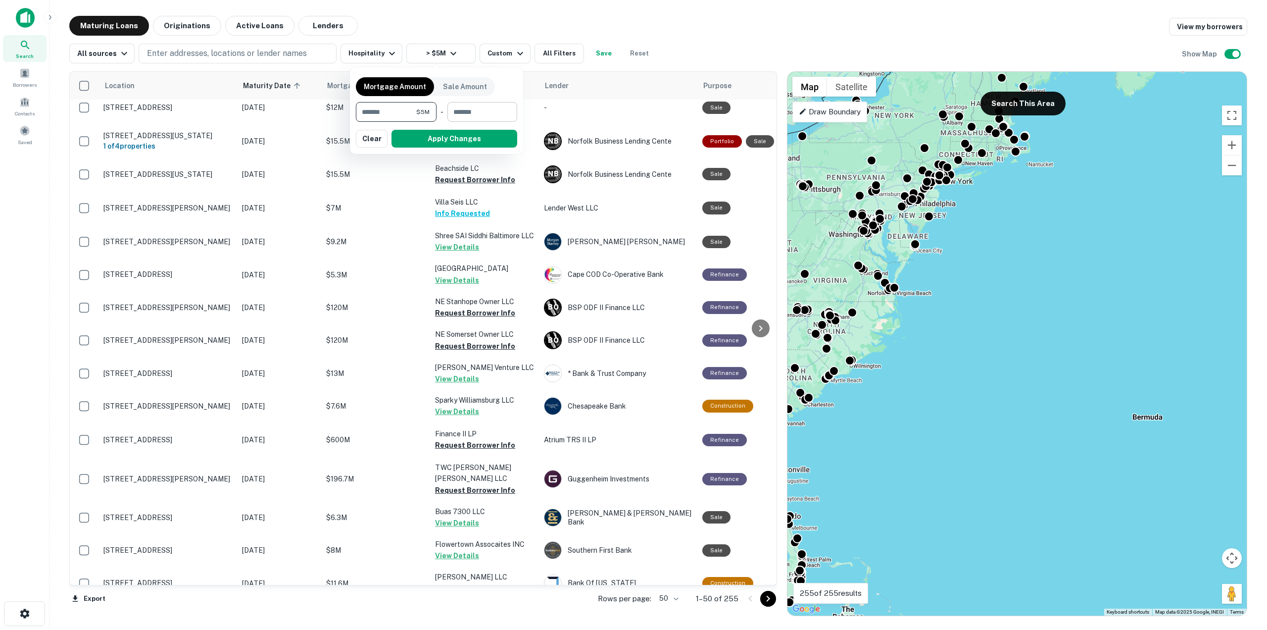
click at [480, 117] on input "number" at bounding box center [478, 112] width 63 height 20
type input "********"
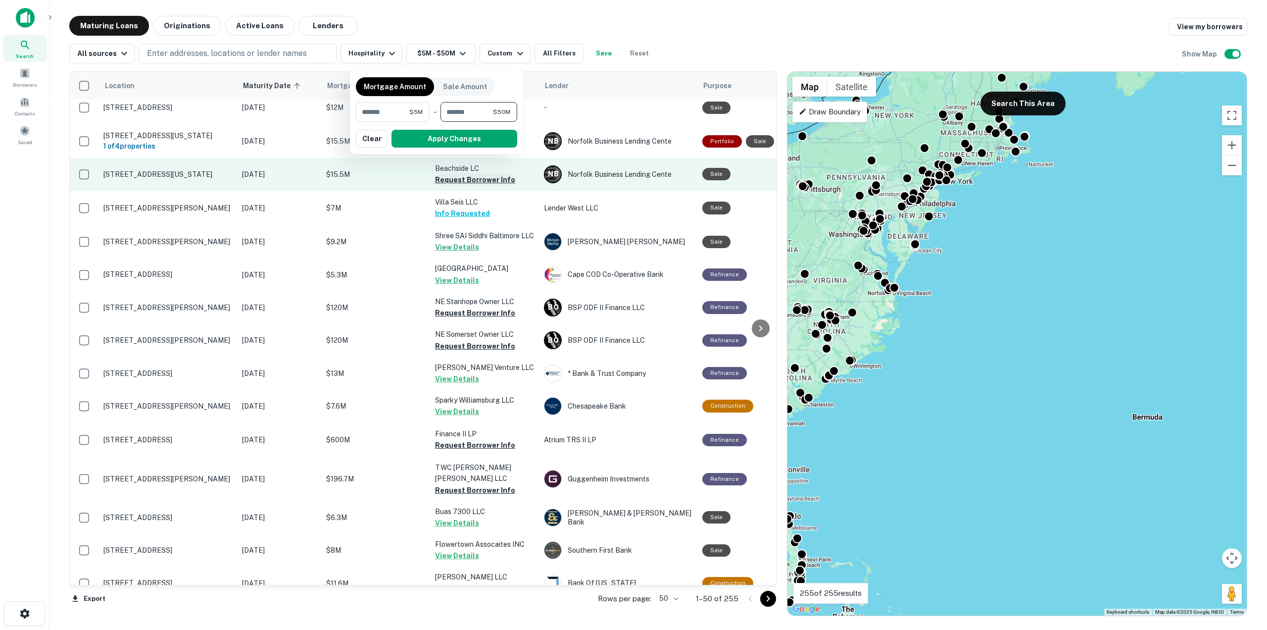
drag, startPoint x: 495, startPoint y: 138, endPoint x: 491, endPoint y: 152, distance: 14.3
click at [494, 139] on button "Apply Changes" at bounding box center [455, 139] width 126 height 18
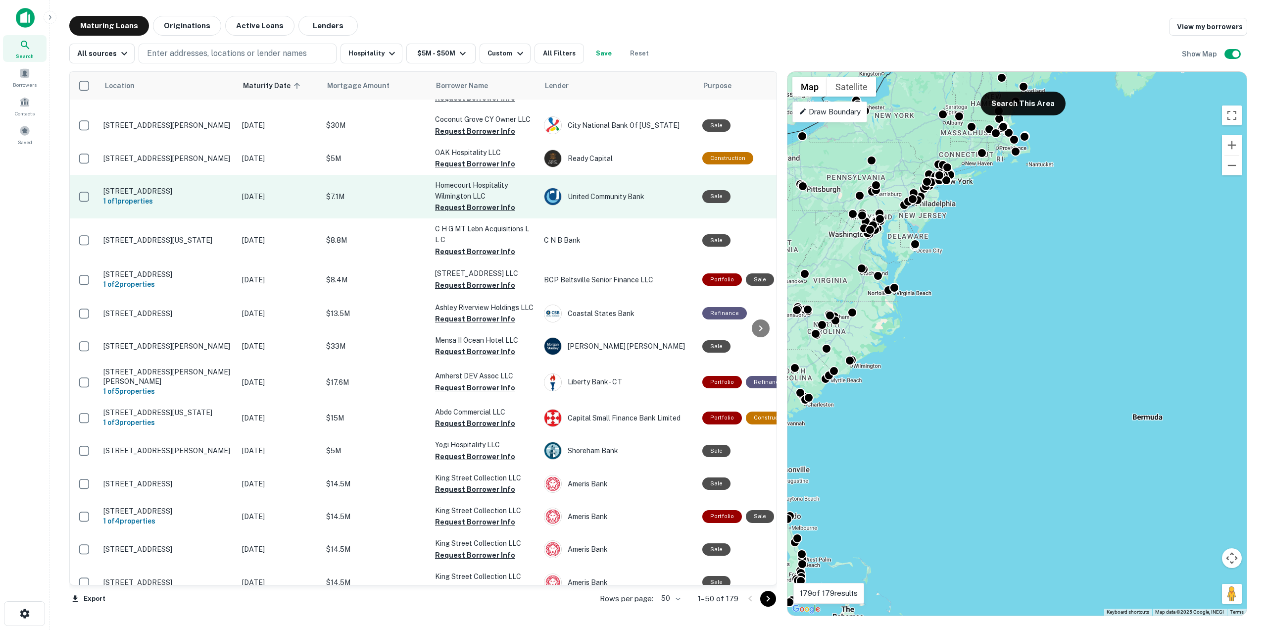
scroll to position [1259, 0]
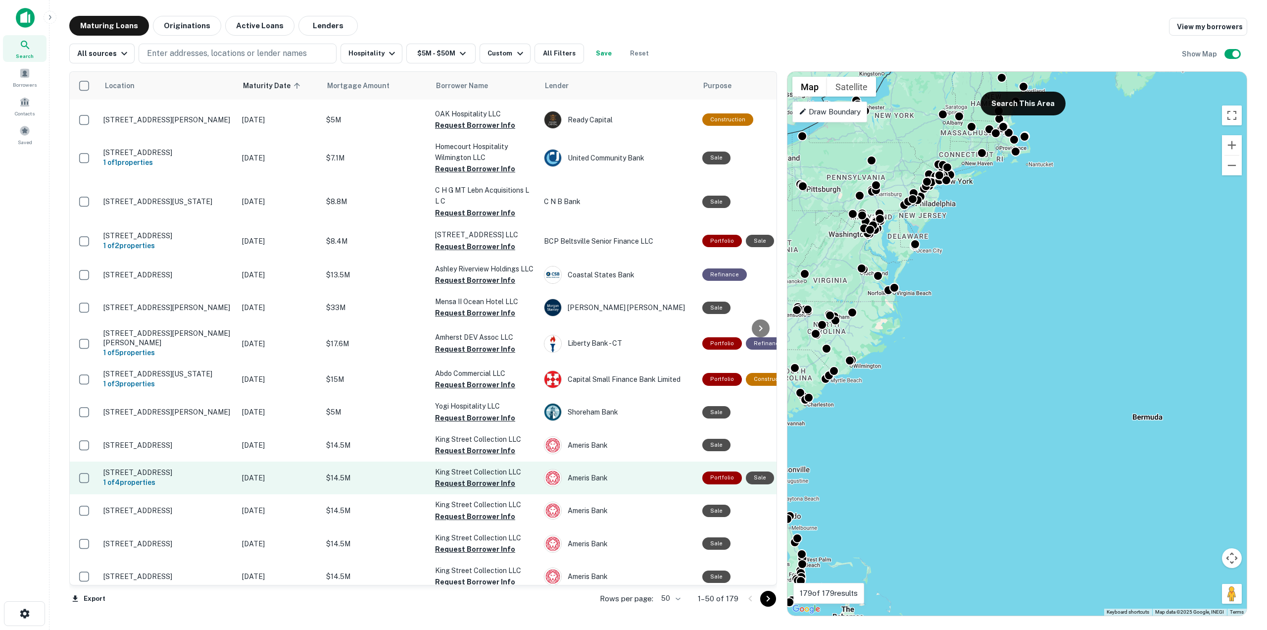
click at [477, 477] on button "Request Borrower Info" at bounding box center [475, 483] width 80 height 12
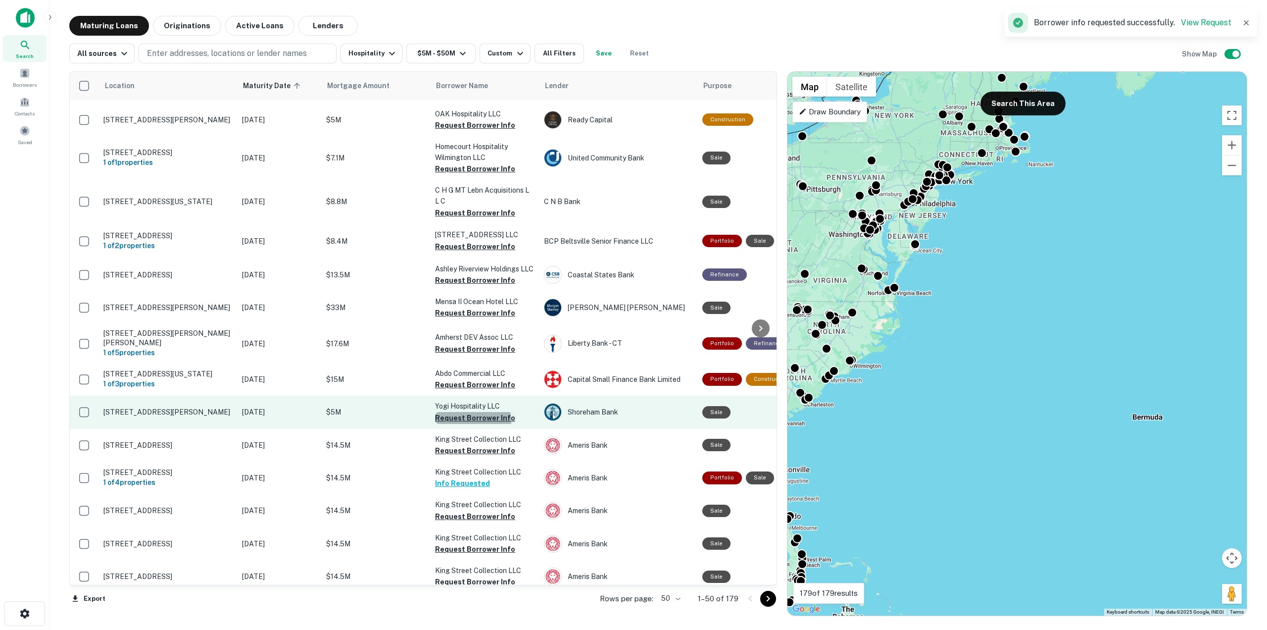
click at [471, 412] on button "Request Borrower Info" at bounding box center [475, 418] width 80 height 12
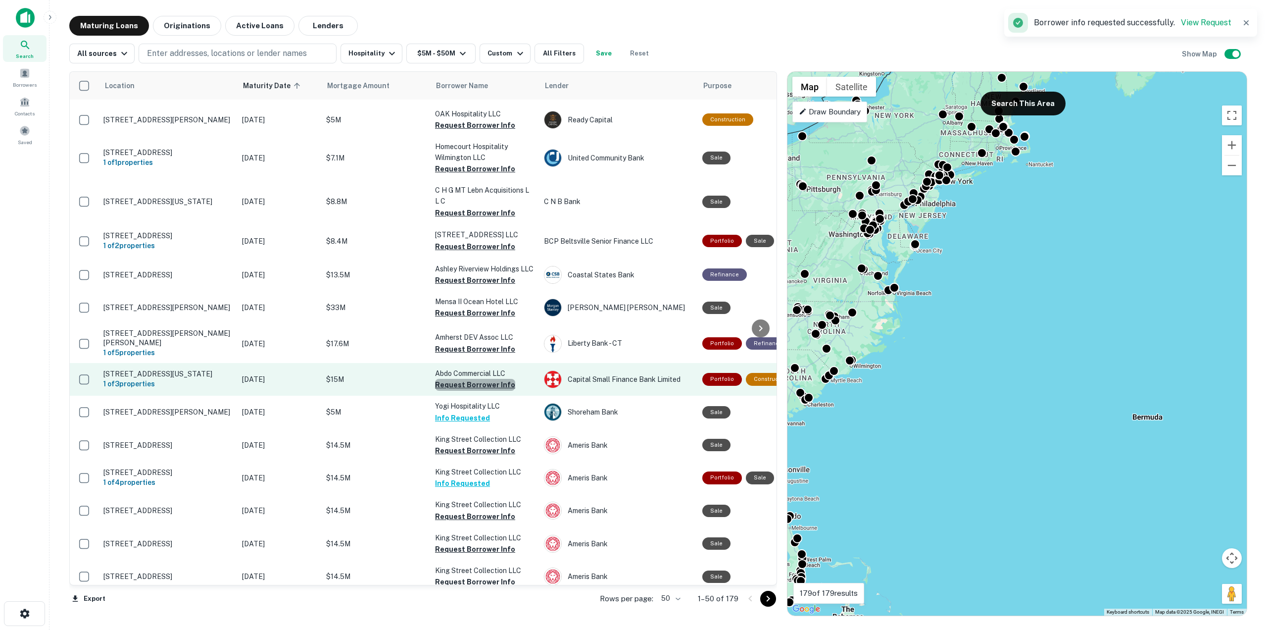
click at [485, 379] on button "Request Borrower Info" at bounding box center [475, 385] width 80 height 12
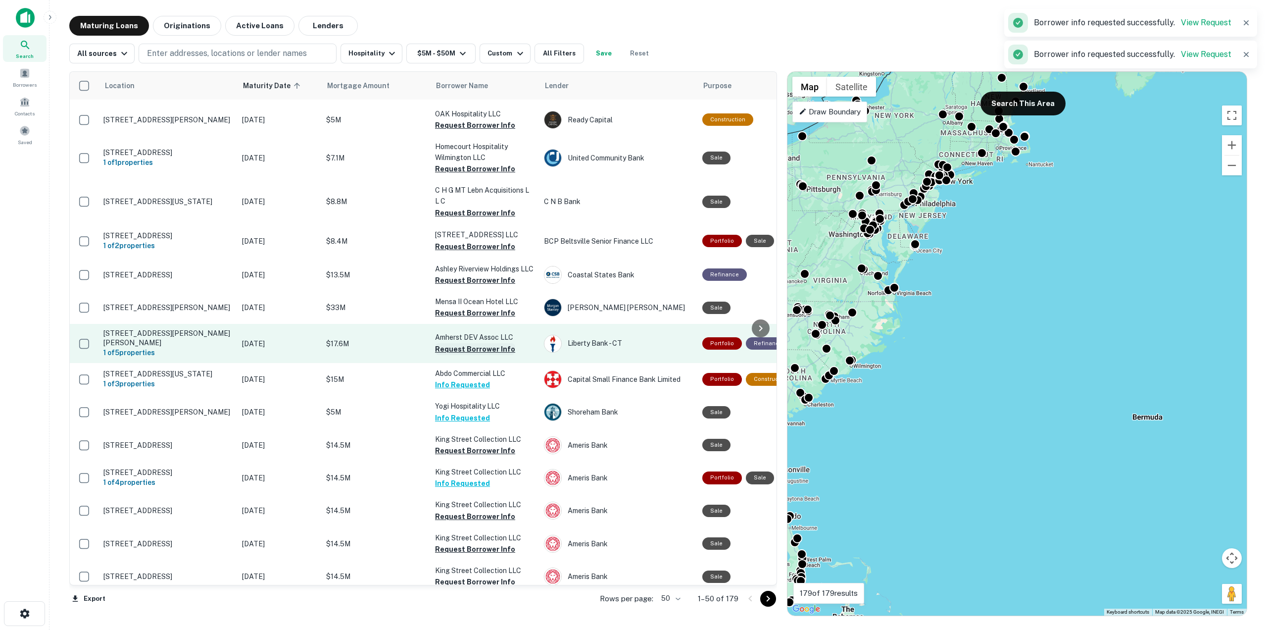
click at [475, 343] on button "Request Borrower Info" at bounding box center [475, 349] width 80 height 12
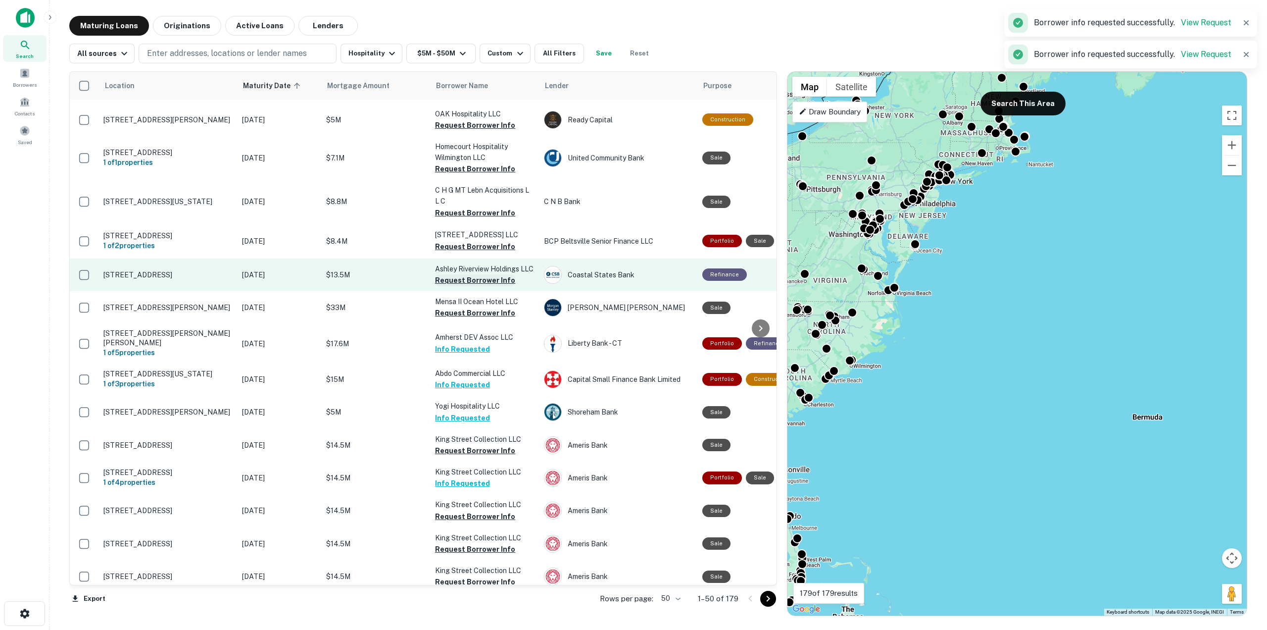
click at [466, 274] on button "Request Borrower Info" at bounding box center [475, 280] width 80 height 12
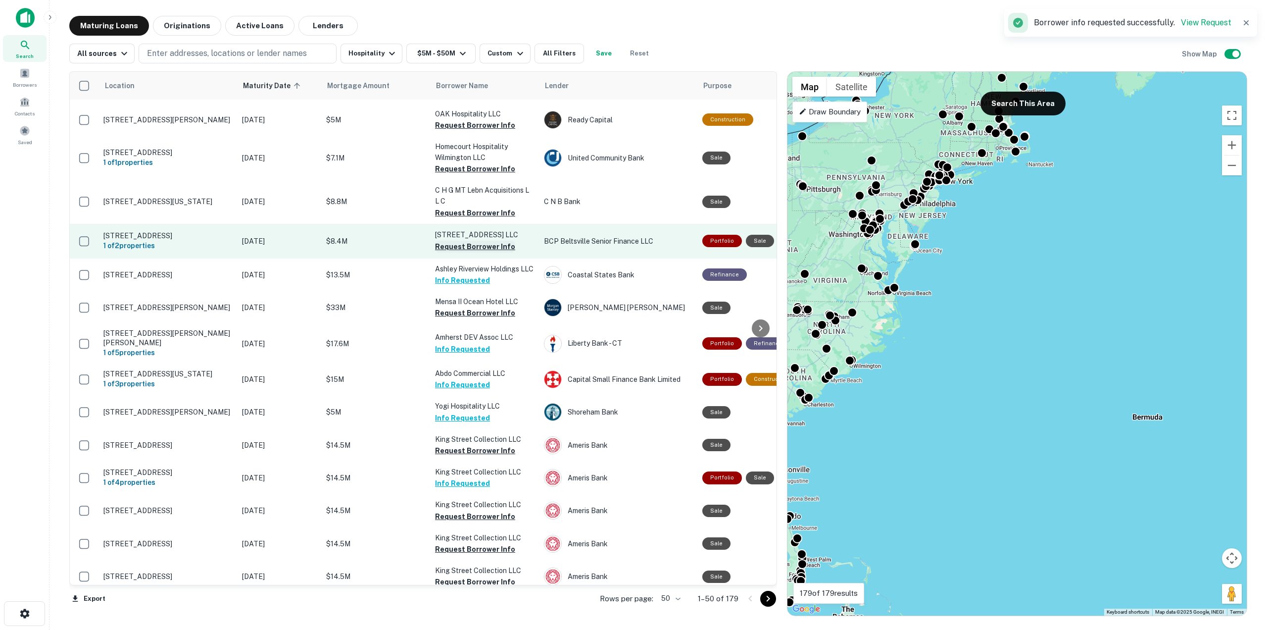
click at [467, 241] on button "Request Borrower Info" at bounding box center [475, 247] width 80 height 12
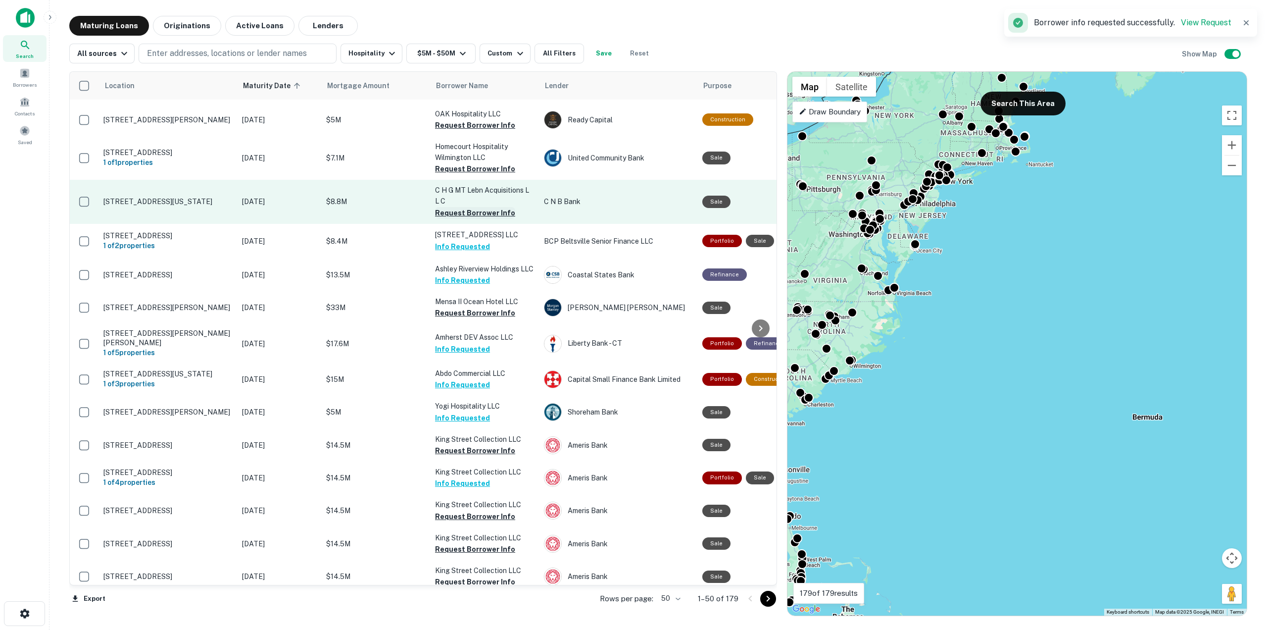
click at [463, 207] on button "Request Borrower Info" at bounding box center [475, 213] width 80 height 12
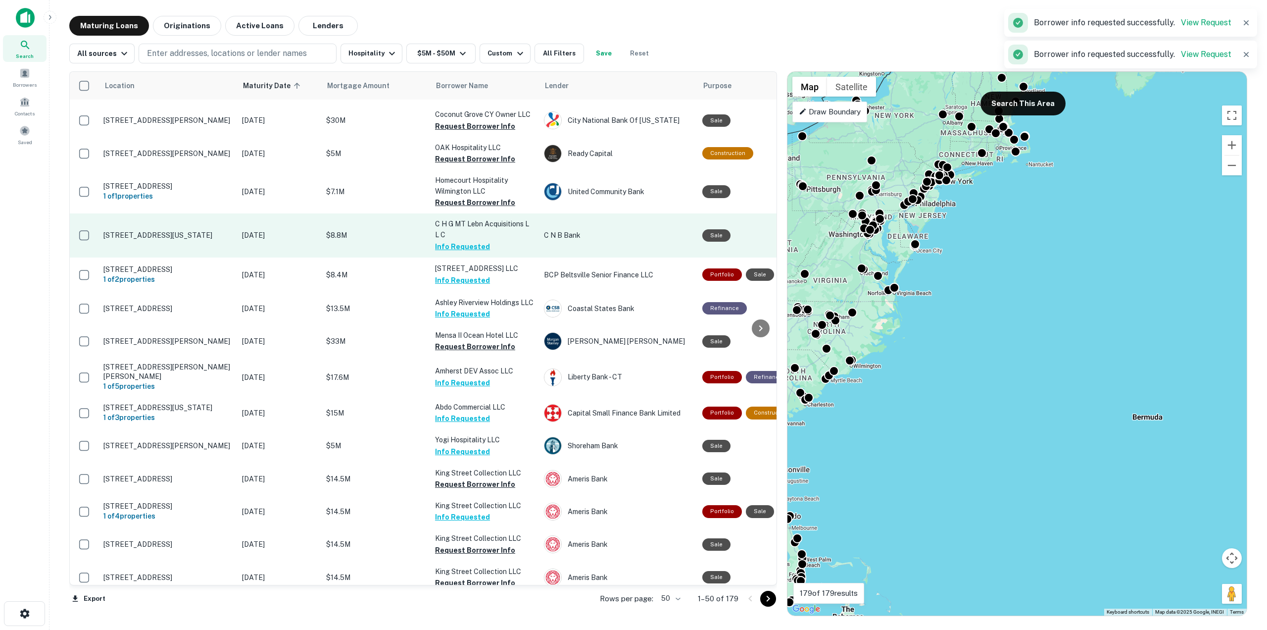
scroll to position [1197, 0]
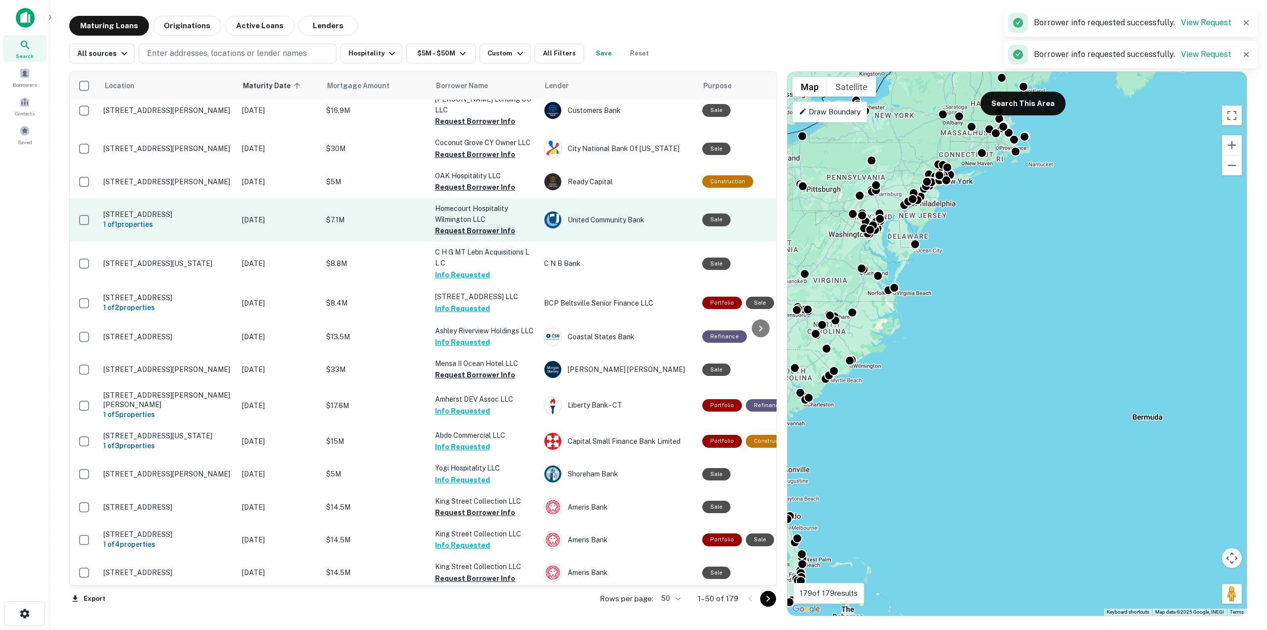
click at [469, 225] on button "Request Borrower Info" at bounding box center [475, 231] width 80 height 12
